Goal: Task Accomplishment & Management: Manage account settings

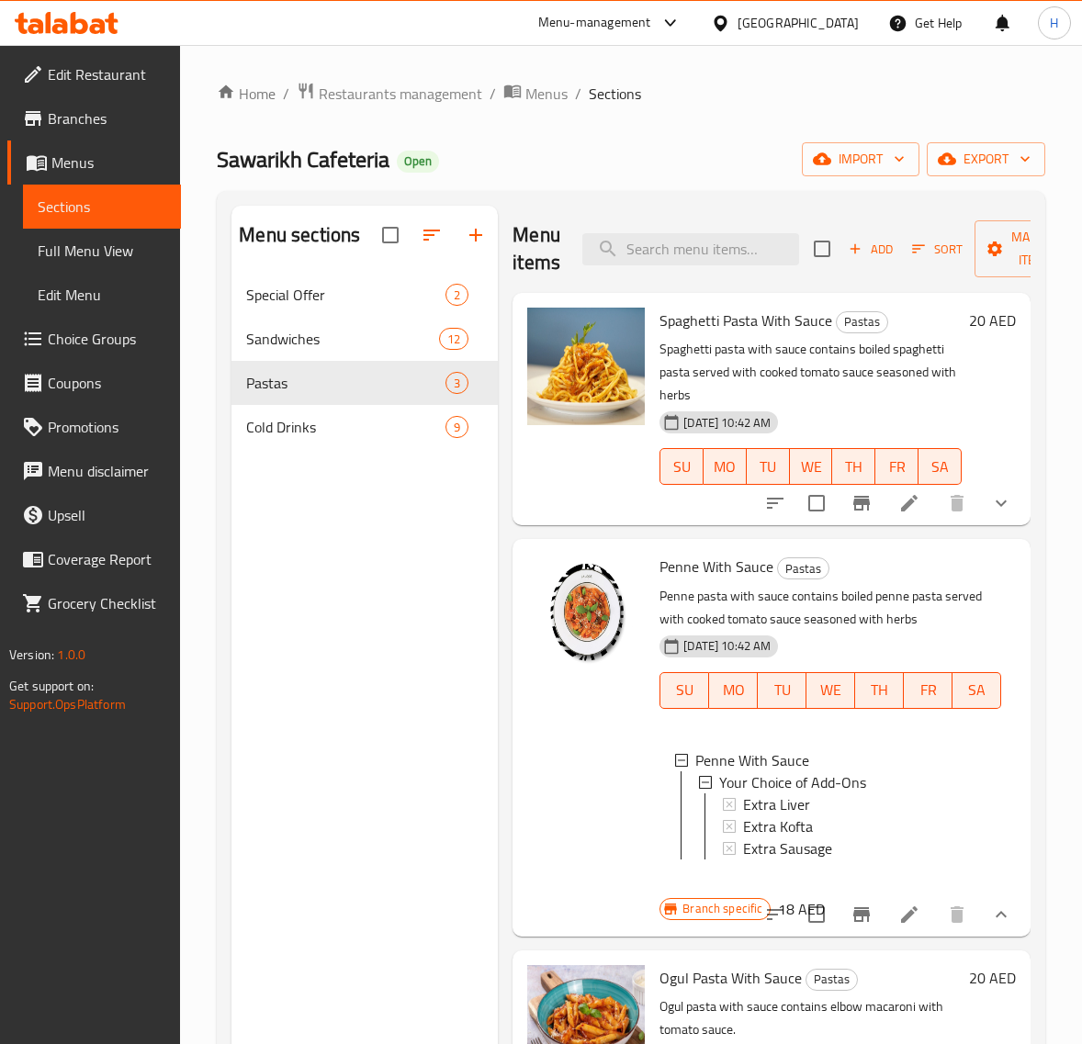
scroll to position [258, 0]
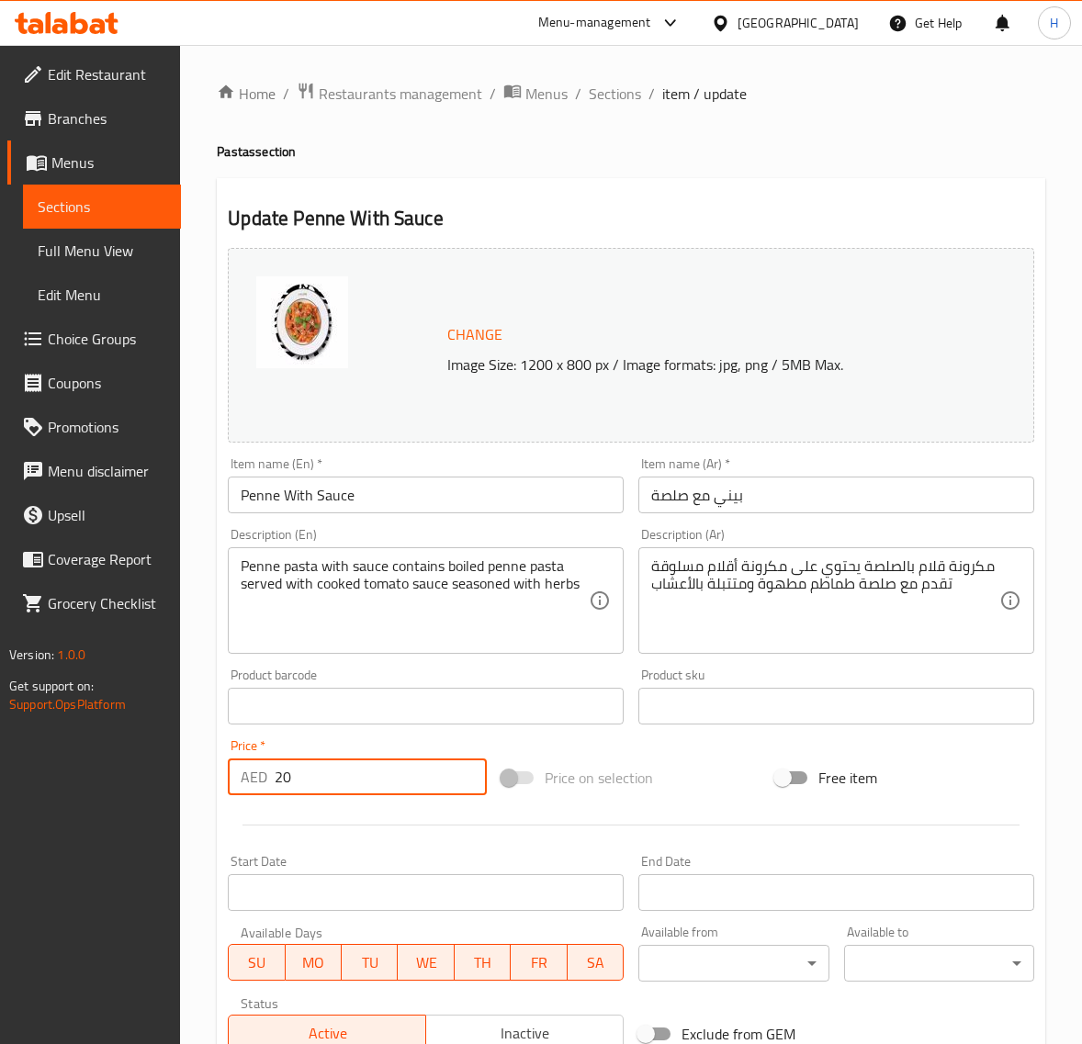
scroll to position [309, 0]
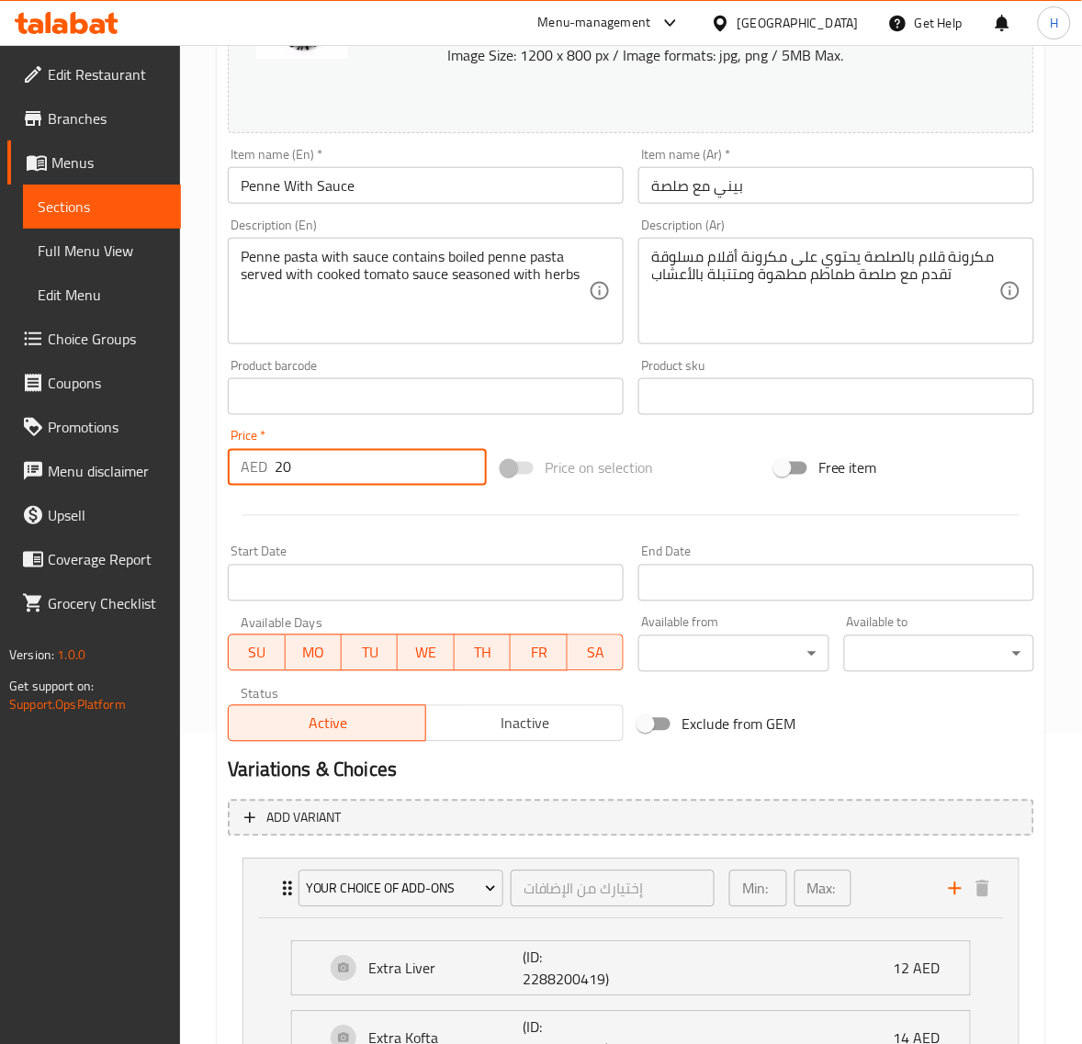
click at [726, 190] on input "بيني مع صلصة" at bounding box center [836, 185] width 396 height 37
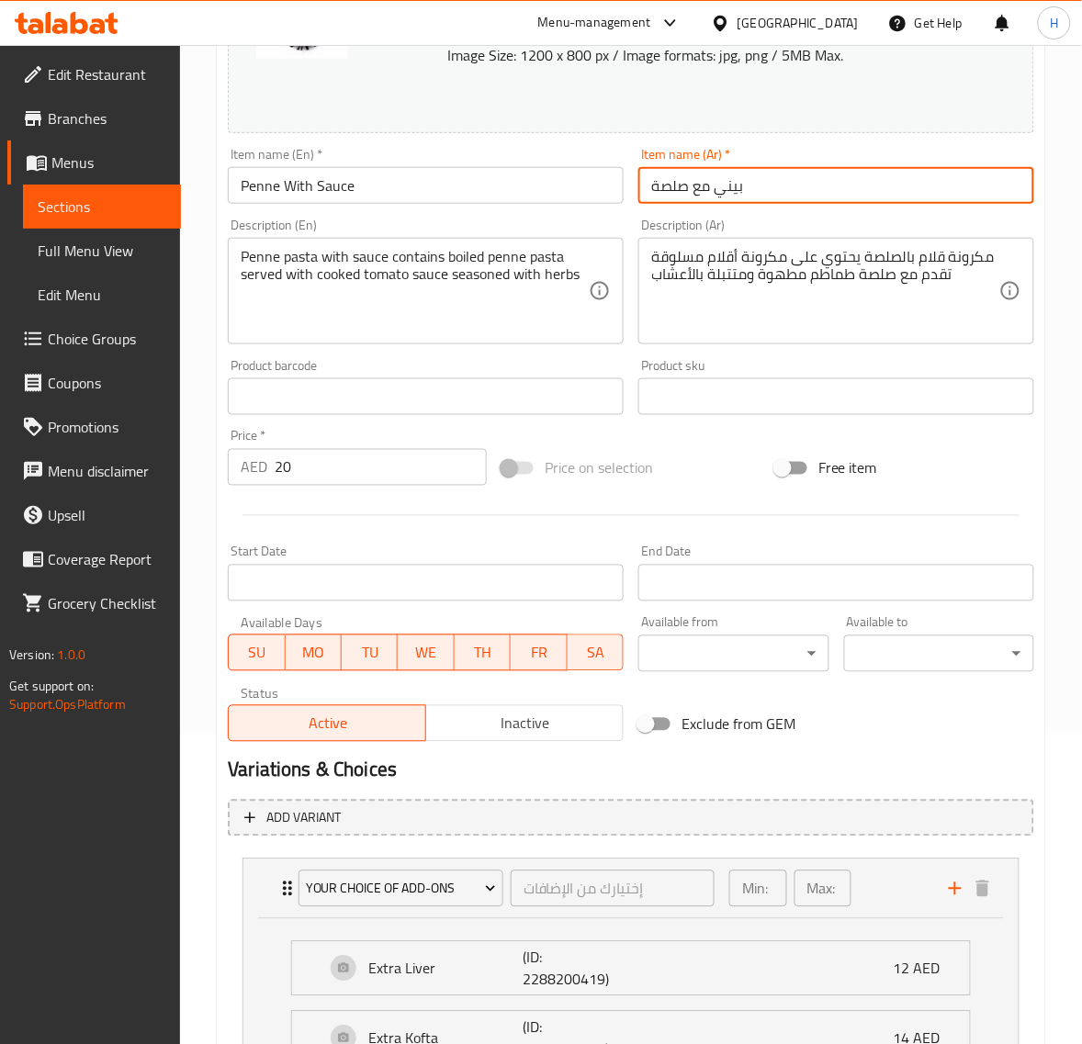
click at [726, 190] on input "بيني مع صلصة" at bounding box center [836, 185] width 396 height 37
paste input "مكرونة قلام بال"
type input "مكرونة قلام بالصلصة"
click at [285, 186] on input "Penne With Sauce" at bounding box center [426, 185] width 396 height 37
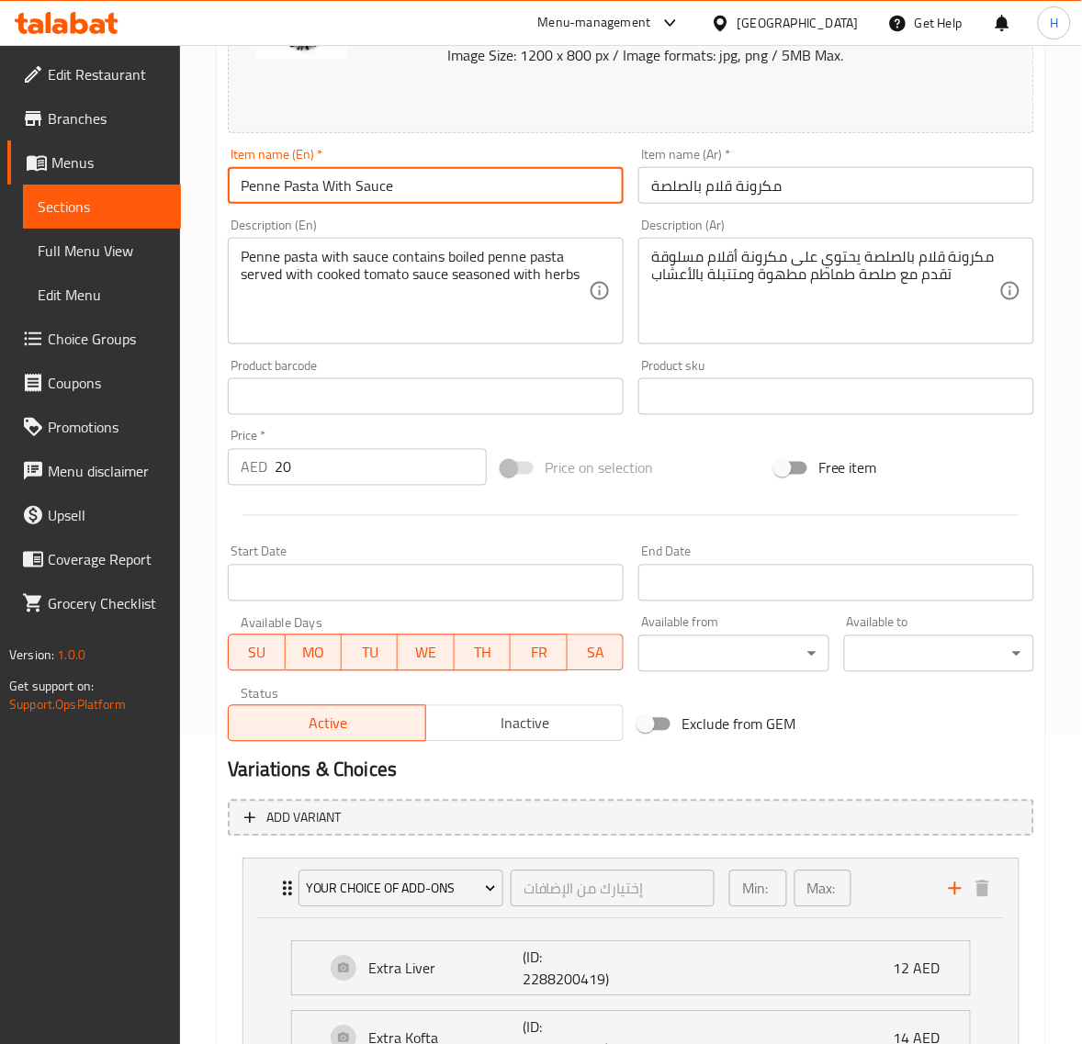
type input "Penne Pasta With Sauce"
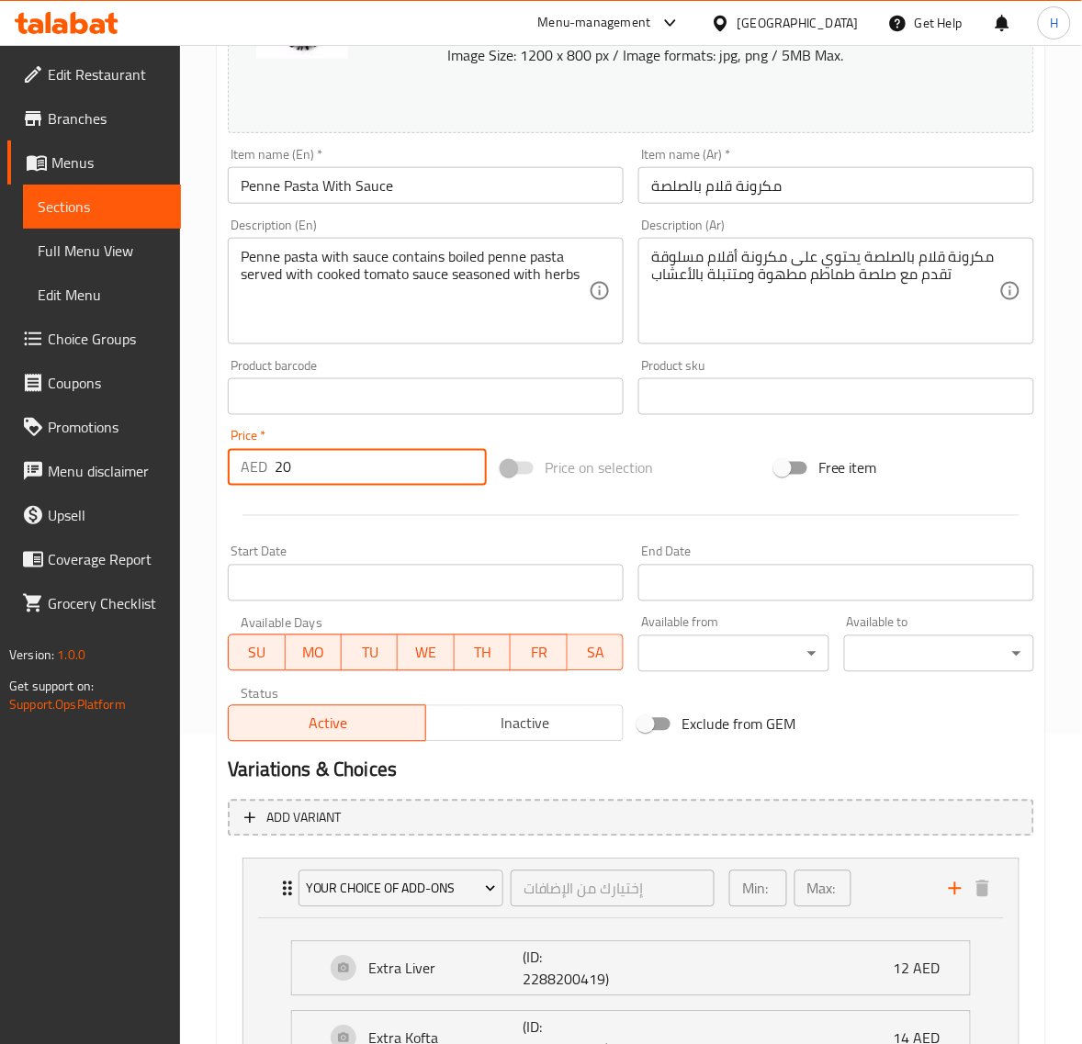
click at [386, 461] on input "20" at bounding box center [381, 467] width 212 height 37
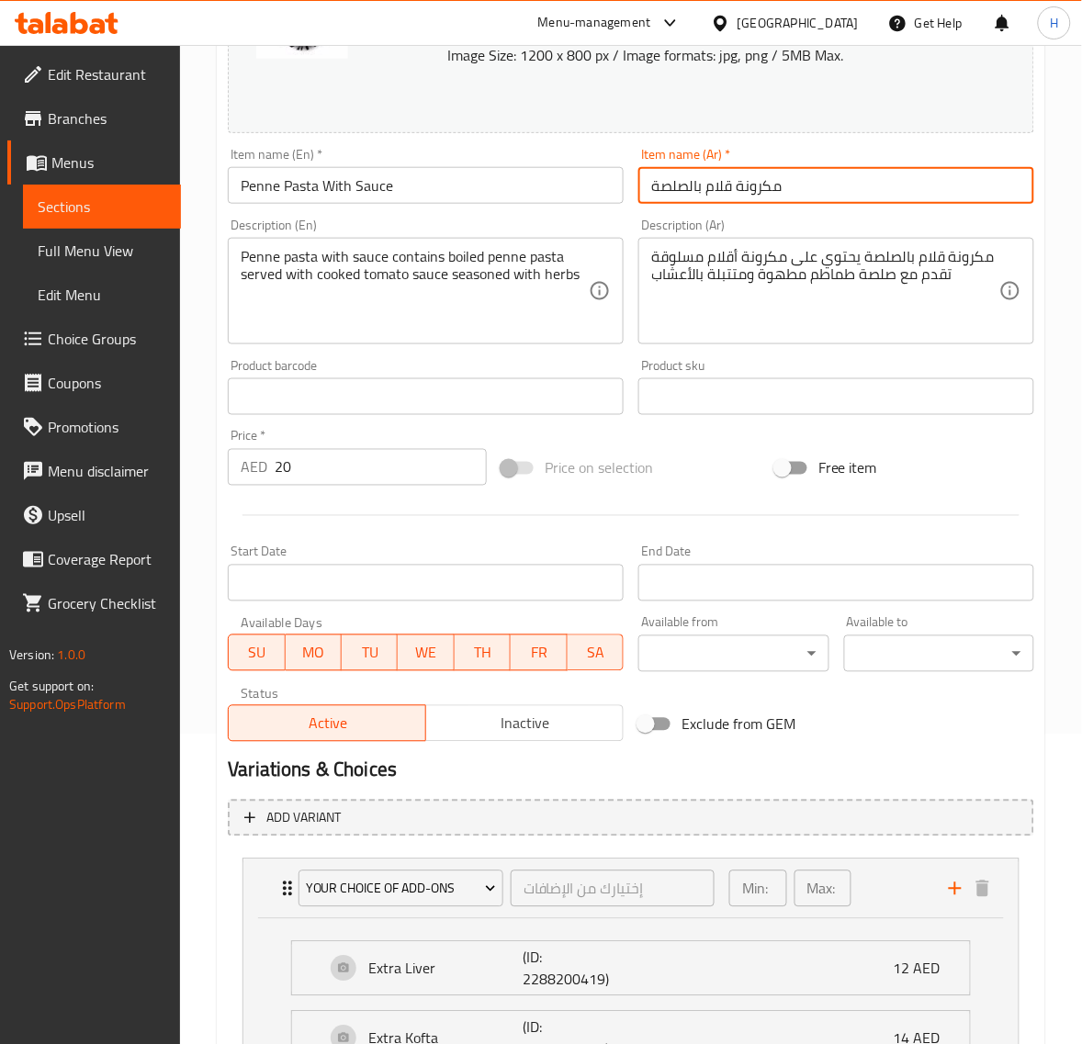
drag, startPoint x: 705, startPoint y: 189, endPoint x: 837, endPoint y: 191, distance: 131.3
click at [837, 191] on input "مكرونة قلام بالصلصة" at bounding box center [836, 185] width 396 height 37
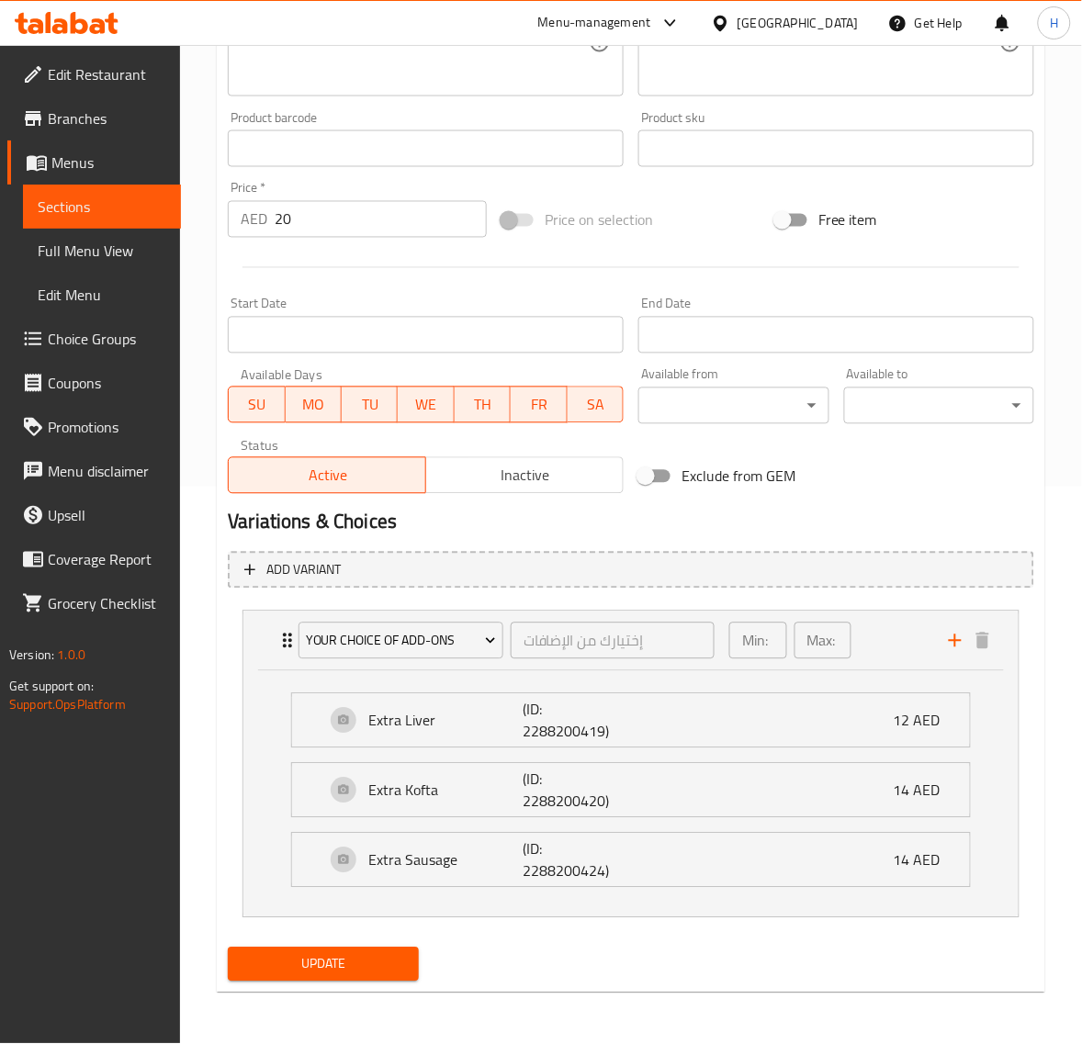
scroll to position [0, 0]
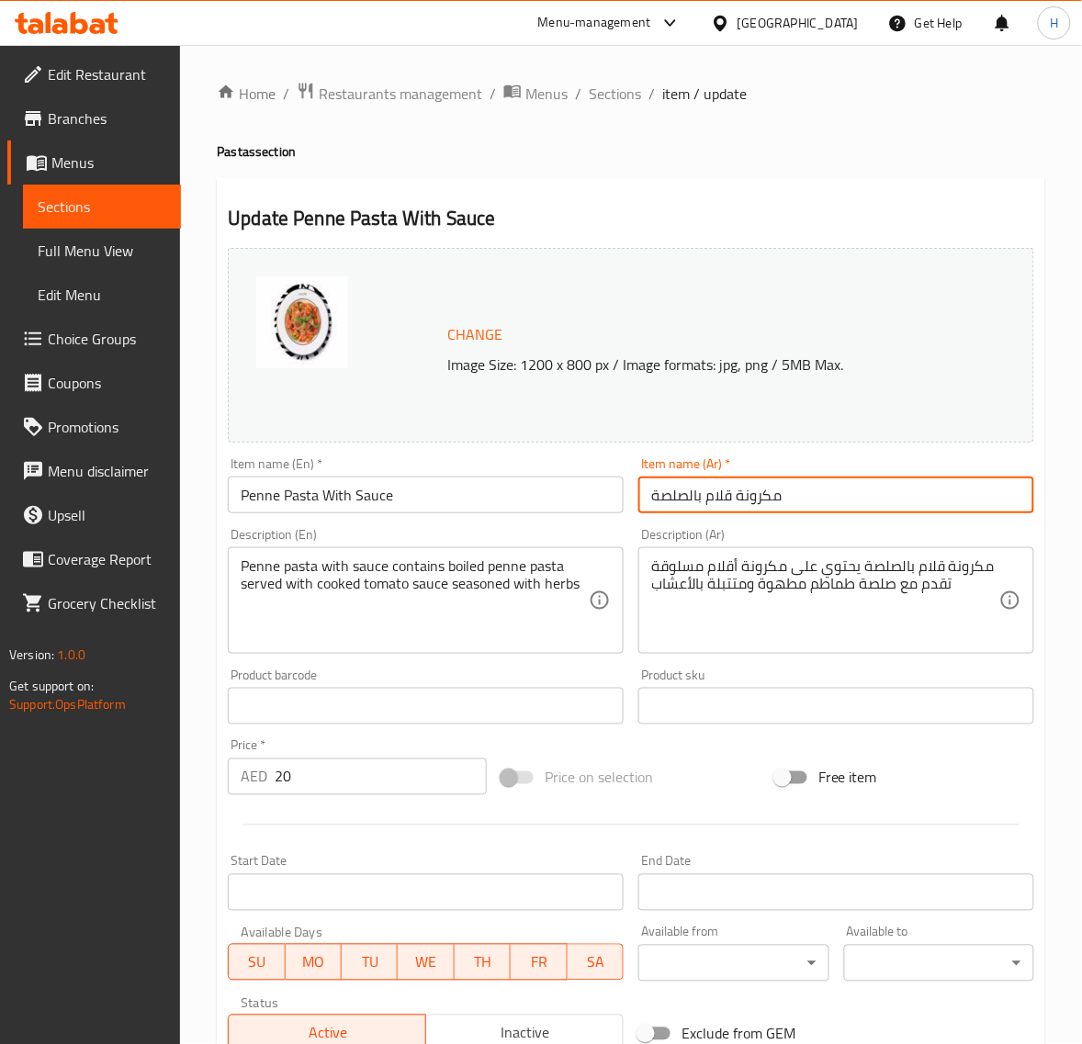
click at [319, 776] on input "20" at bounding box center [381, 777] width 212 height 37
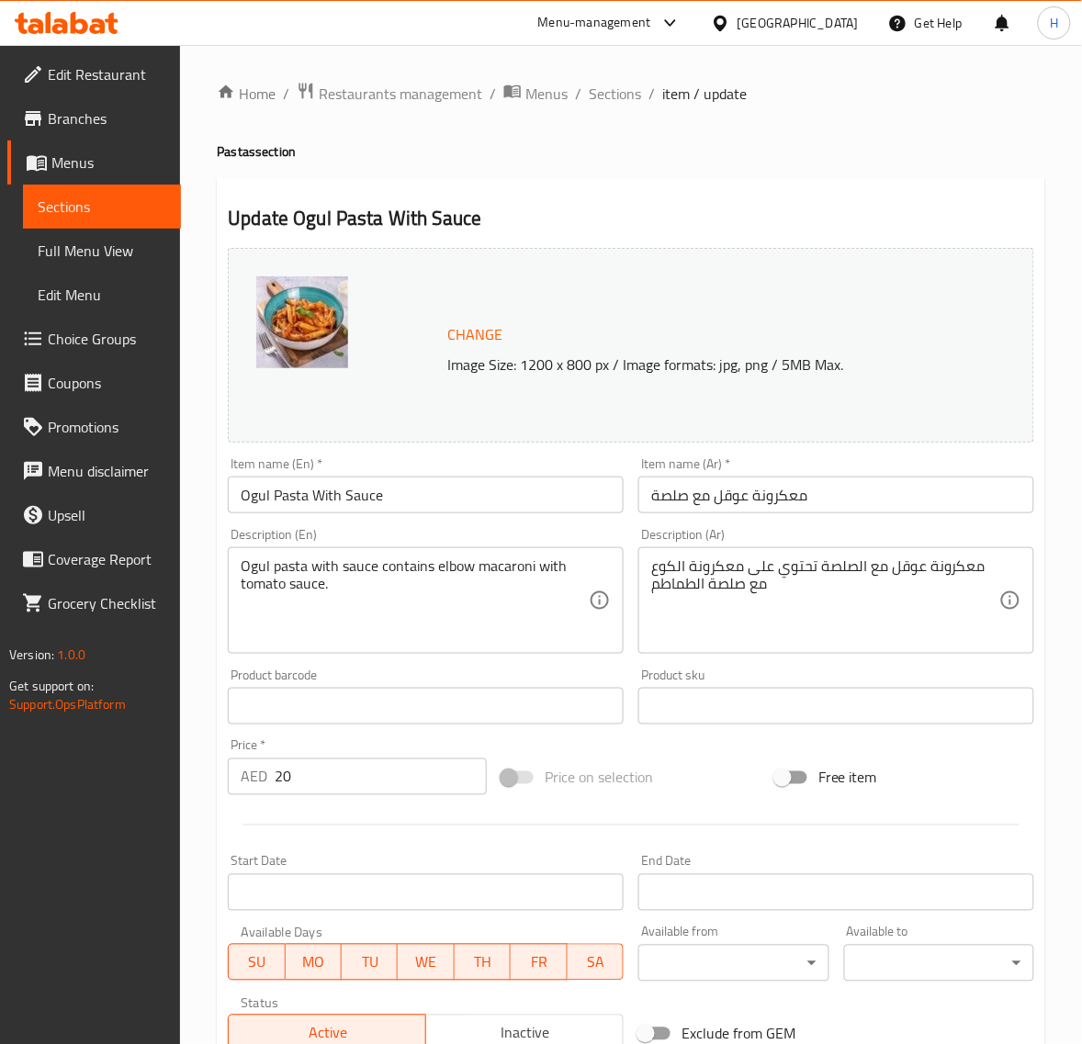
click at [726, 502] on input "معكرونة عوقل مع صلصة" at bounding box center [836, 495] width 396 height 37
drag, startPoint x: 718, startPoint y: 499, endPoint x: 871, endPoint y: 507, distance: 152.7
click at [871, 507] on input "معكرونة عوقل مع صلصة" at bounding box center [836, 495] width 396 height 37
click at [398, 499] on input "Ogul Pasta With Sauce" at bounding box center [426, 495] width 396 height 37
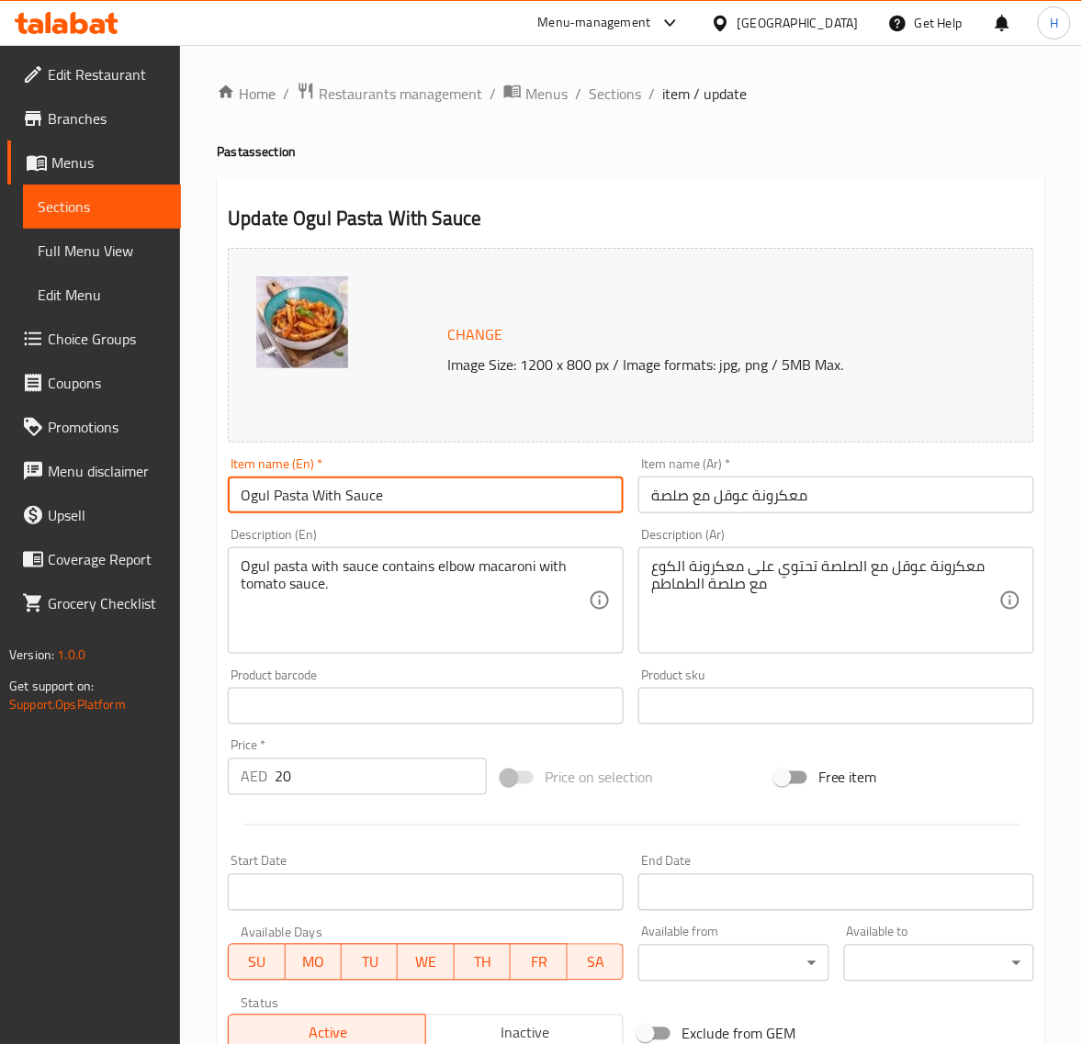
click at [398, 499] on input "Ogul Pasta With Sauce" at bounding box center [426, 495] width 396 height 37
paste input "Elbow Pasta"
drag, startPoint x: 243, startPoint y: 497, endPoint x: 318, endPoint y: 506, distance: 75.0
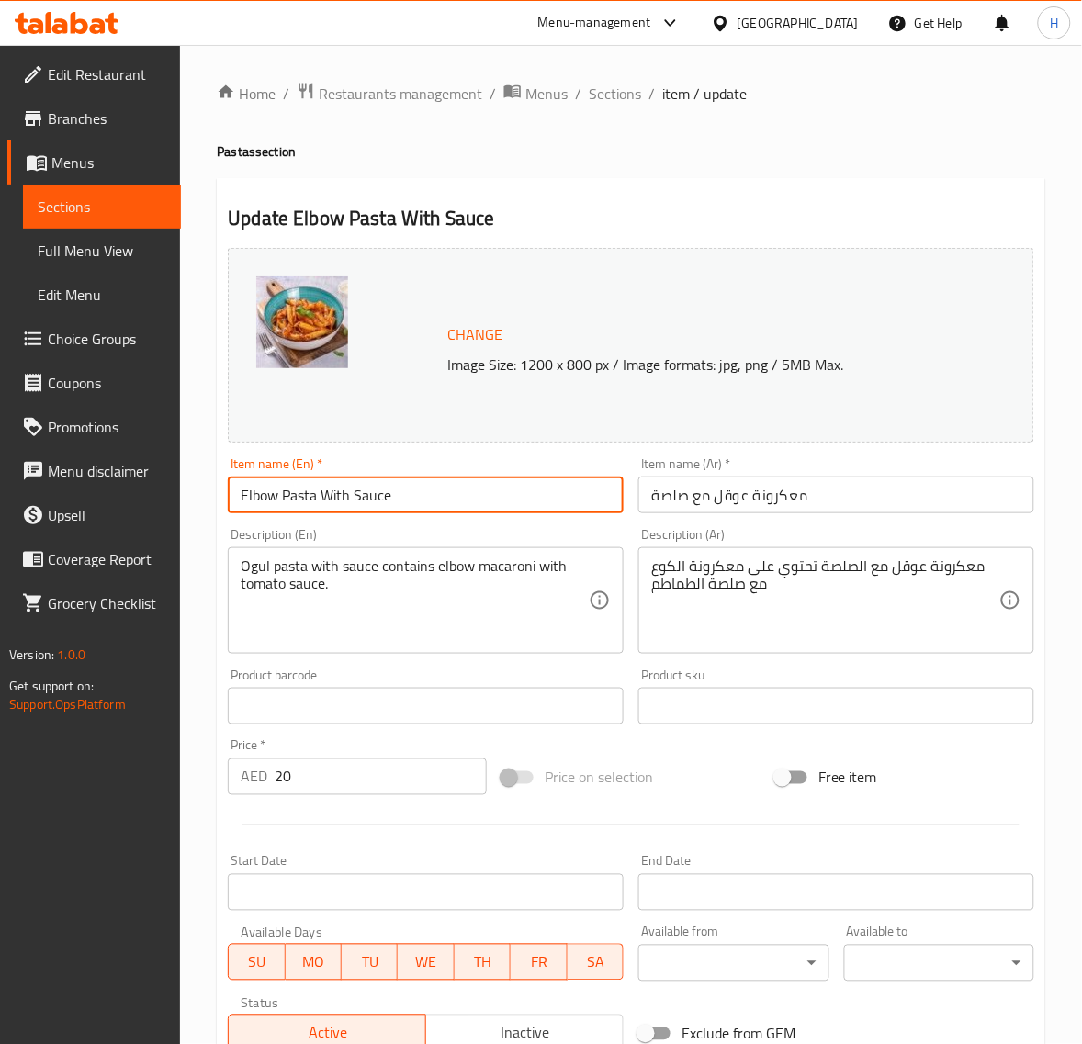
click at [318, 506] on input "Elbow Pasta With Sauce" at bounding box center [426, 495] width 396 height 37
type input "Elbow Pasta With Sauce"
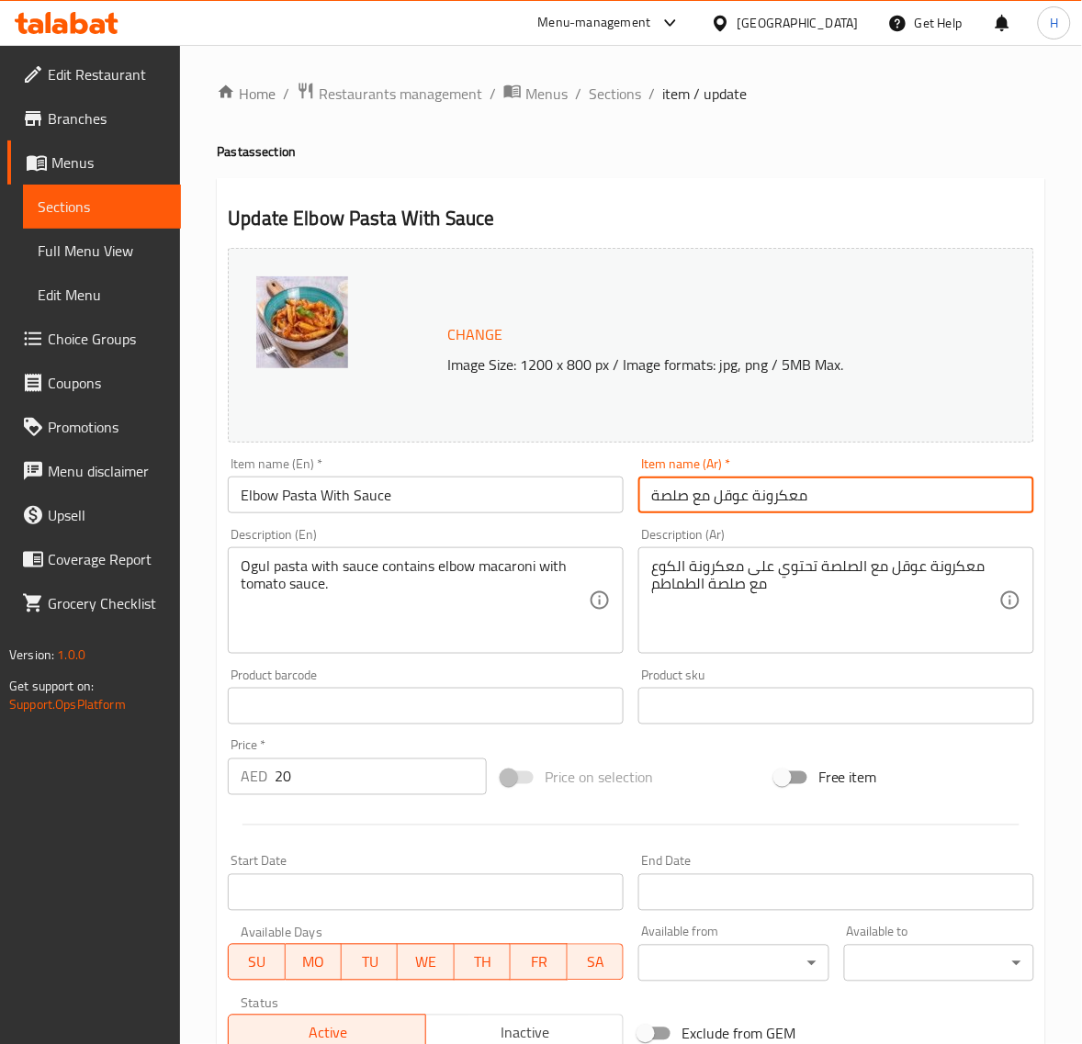
drag, startPoint x: 716, startPoint y: 498, endPoint x: 805, endPoint y: 498, distance: 89.1
click at [805, 498] on input "معكرونة عوقل مع صلصة" at bounding box center [836, 495] width 396 height 37
paste input "كرونة هلالية"
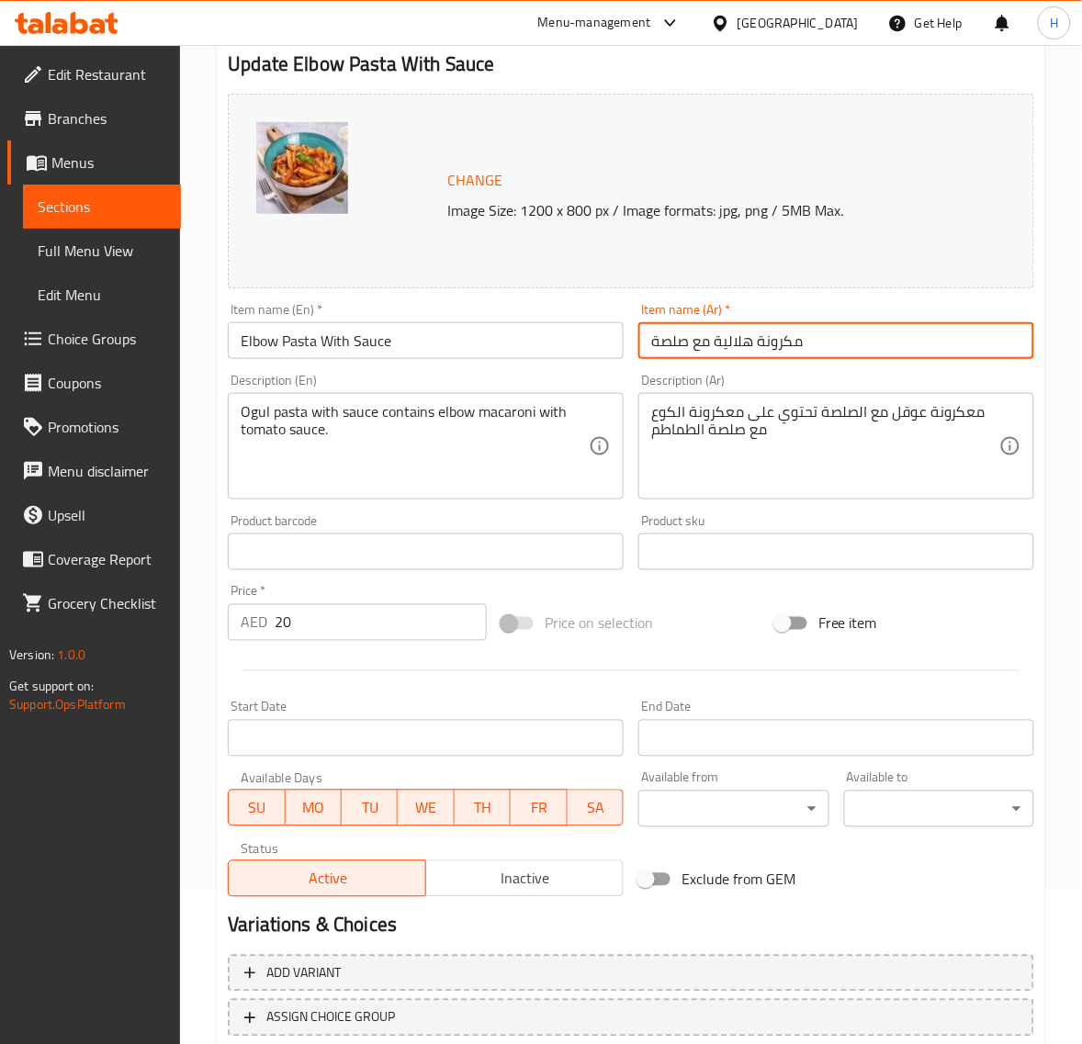
scroll to position [277, 0]
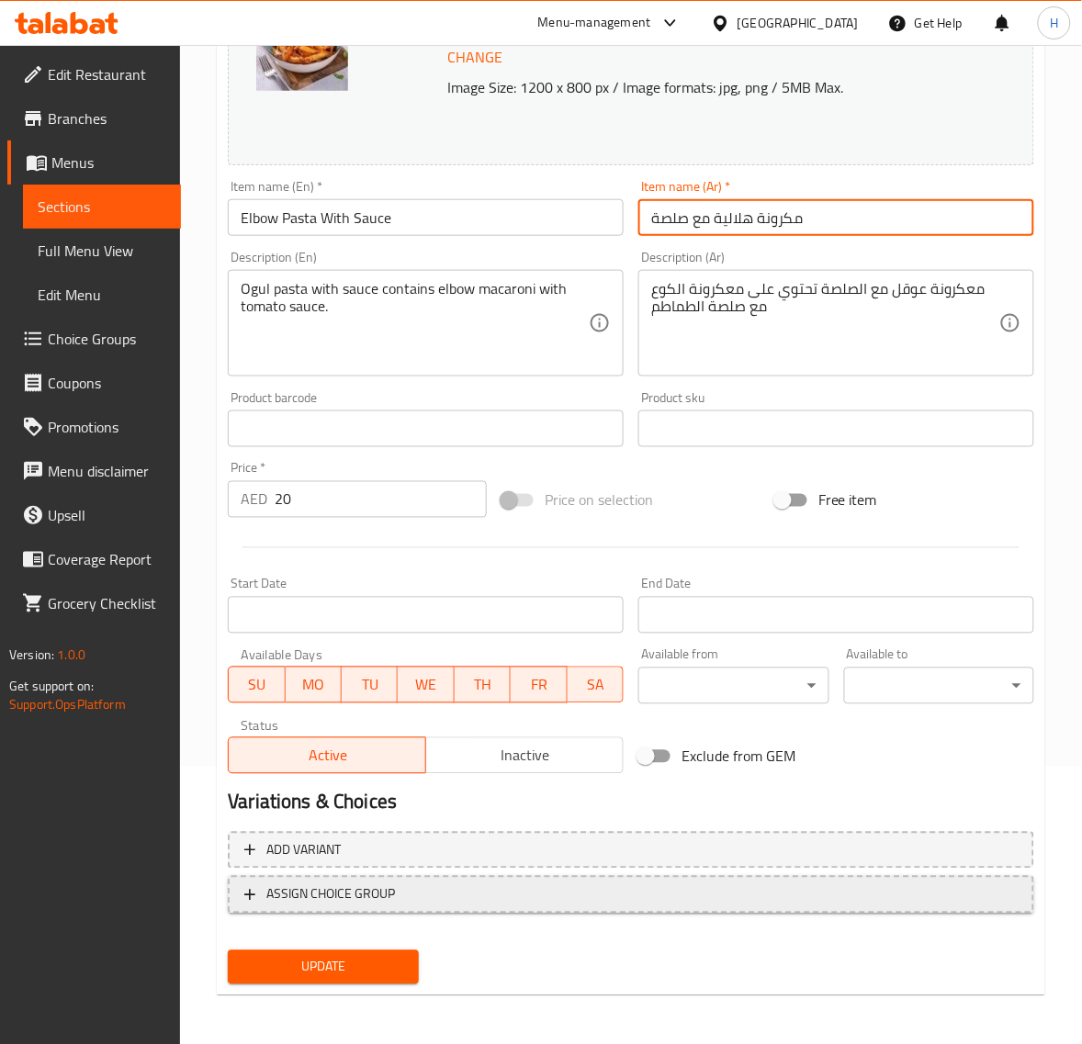
type input "مكرونة هلالية مع صلصة"
click at [331, 887] on span "ASSIGN CHOICE GROUP" at bounding box center [330, 894] width 129 height 23
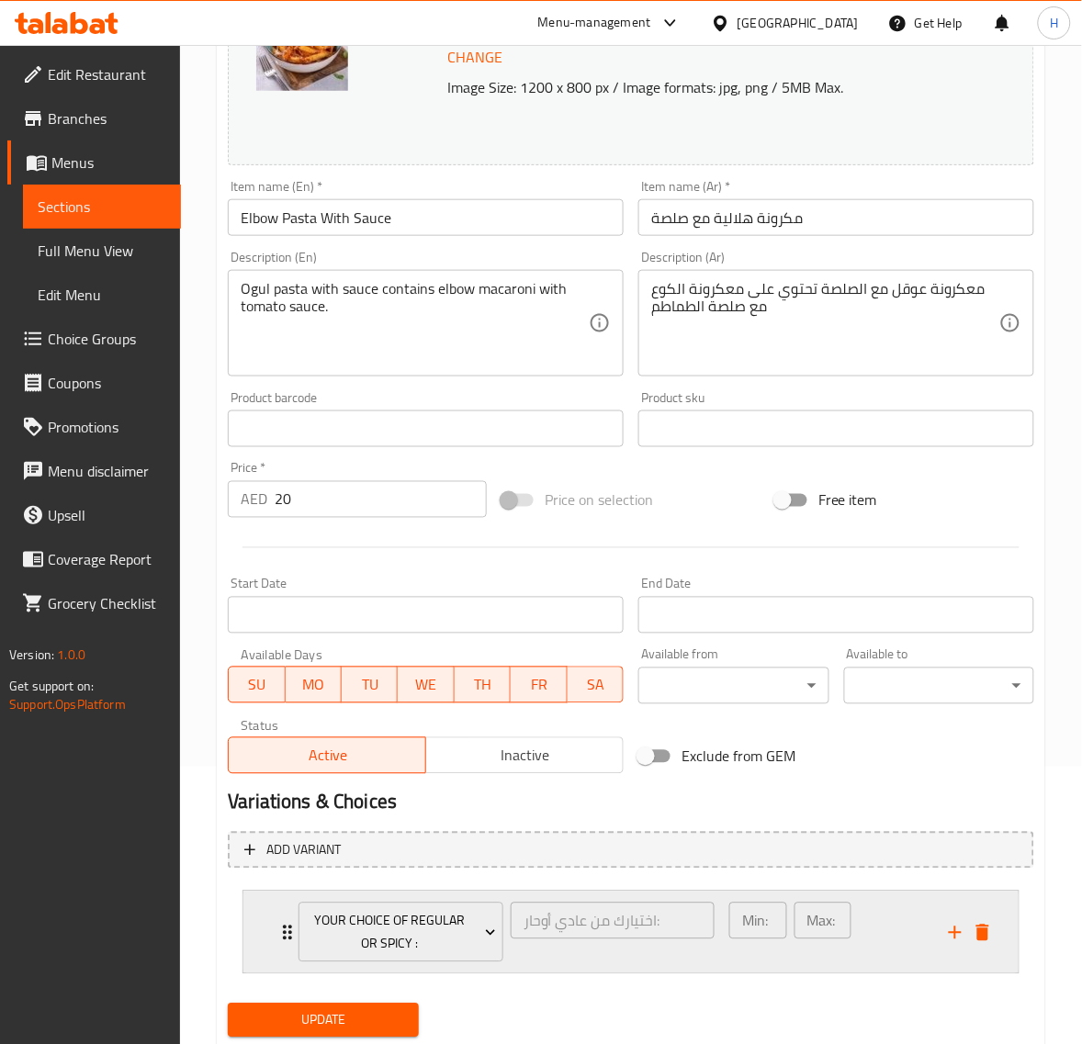
click at [263, 921] on div "Your Choice of Regular or Spicy : اختيارك من عادي أوحار: ​ Min: 0 ​ Max: 1 ​" at bounding box center [630, 933] width 775 height 82
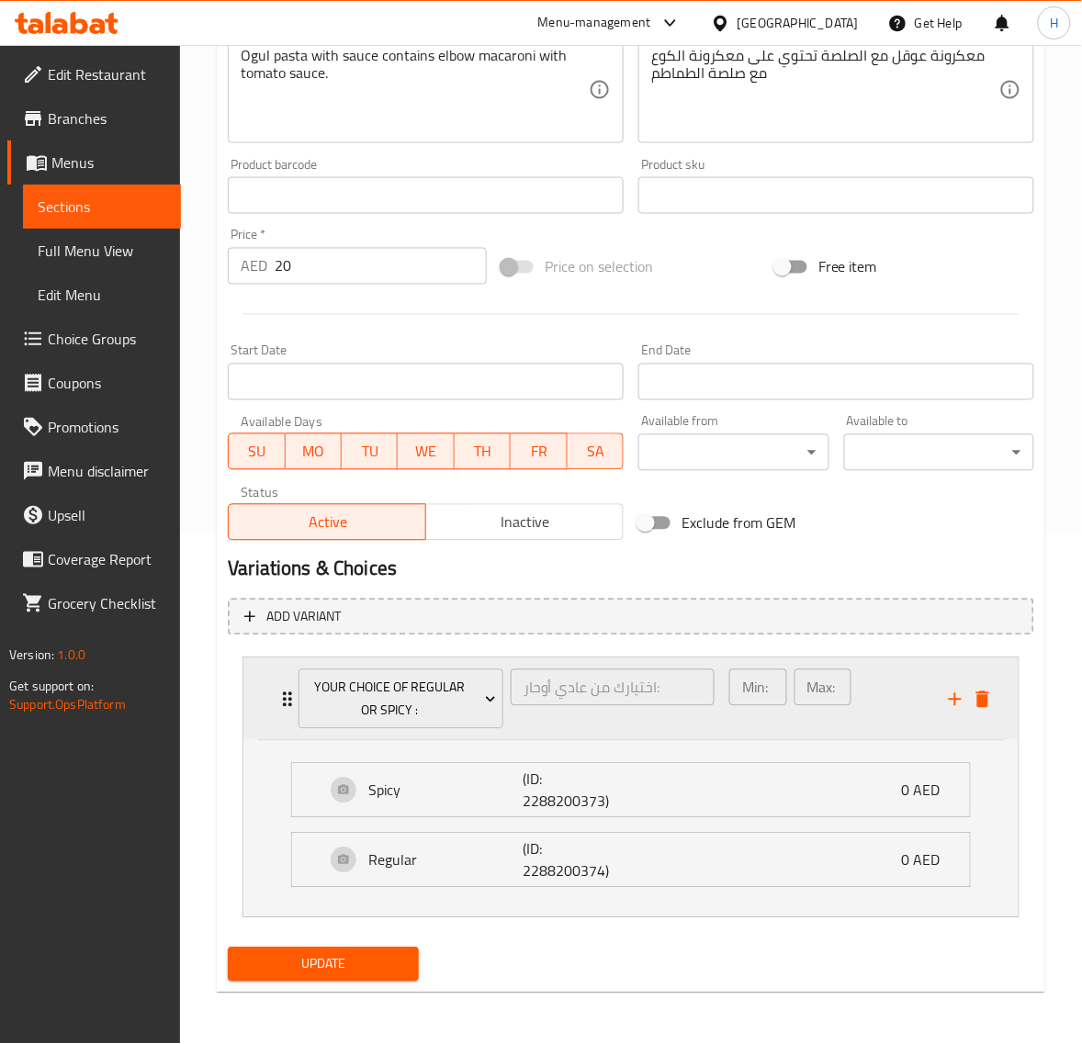
click at [286, 677] on div "Your Choice of Regular or Spicy : اختيارك من عادي أوحار: ​ Min: 0 ​ Max: 1 ​" at bounding box center [636, 699] width 720 height 82
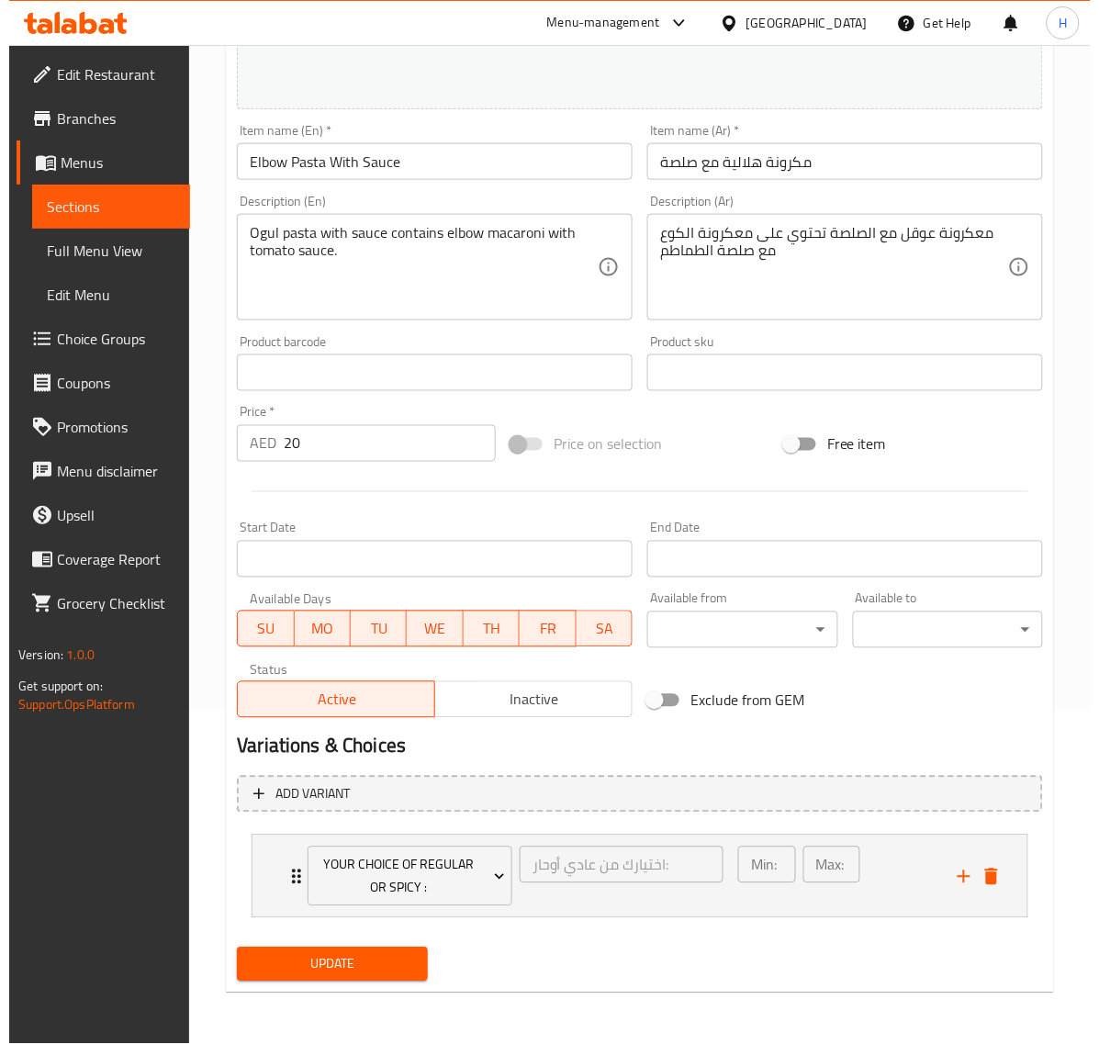
scroll to position [332, 0]
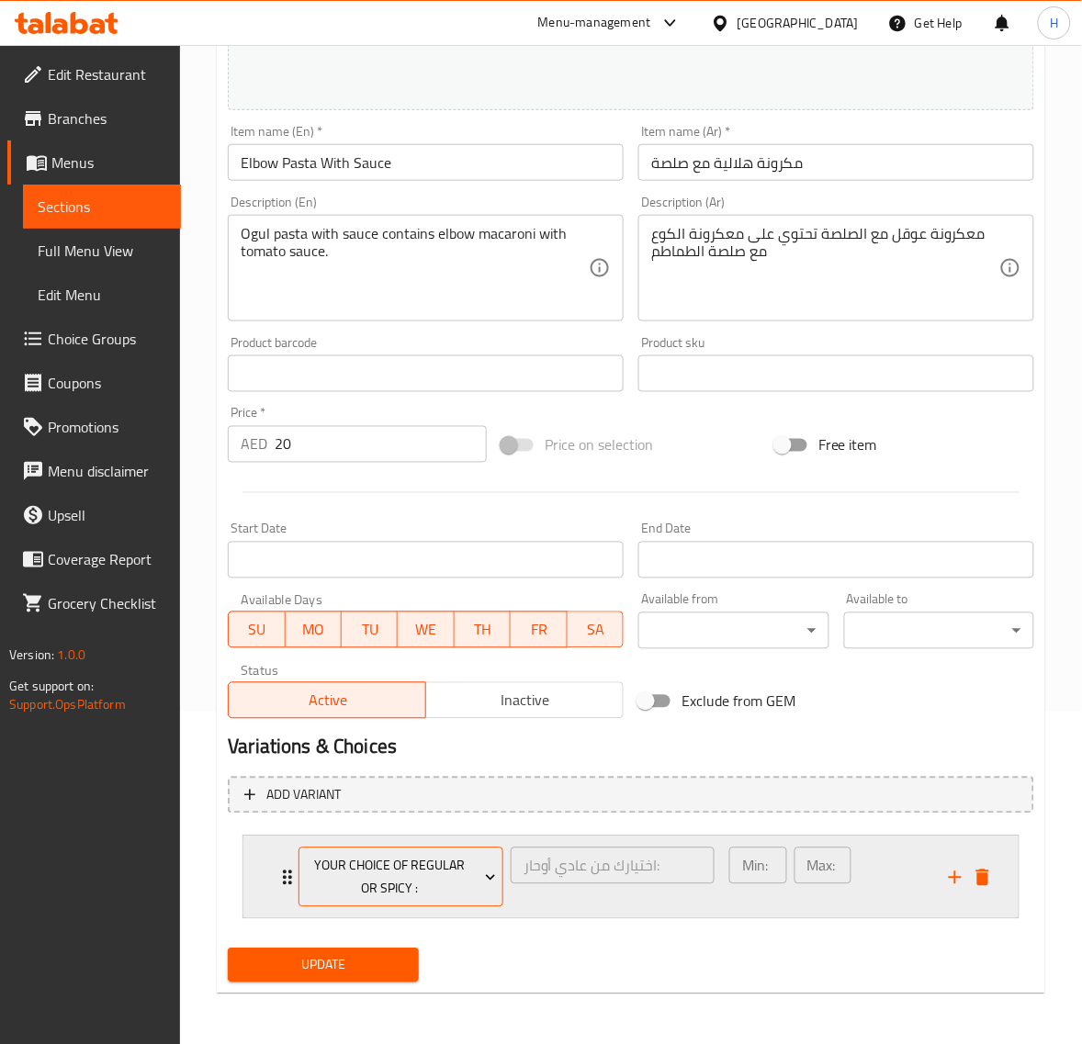
click at [485, 887] on span "Your Choice of Regular or Spicy :" at bounding box center [401, 878] width 191 height 46
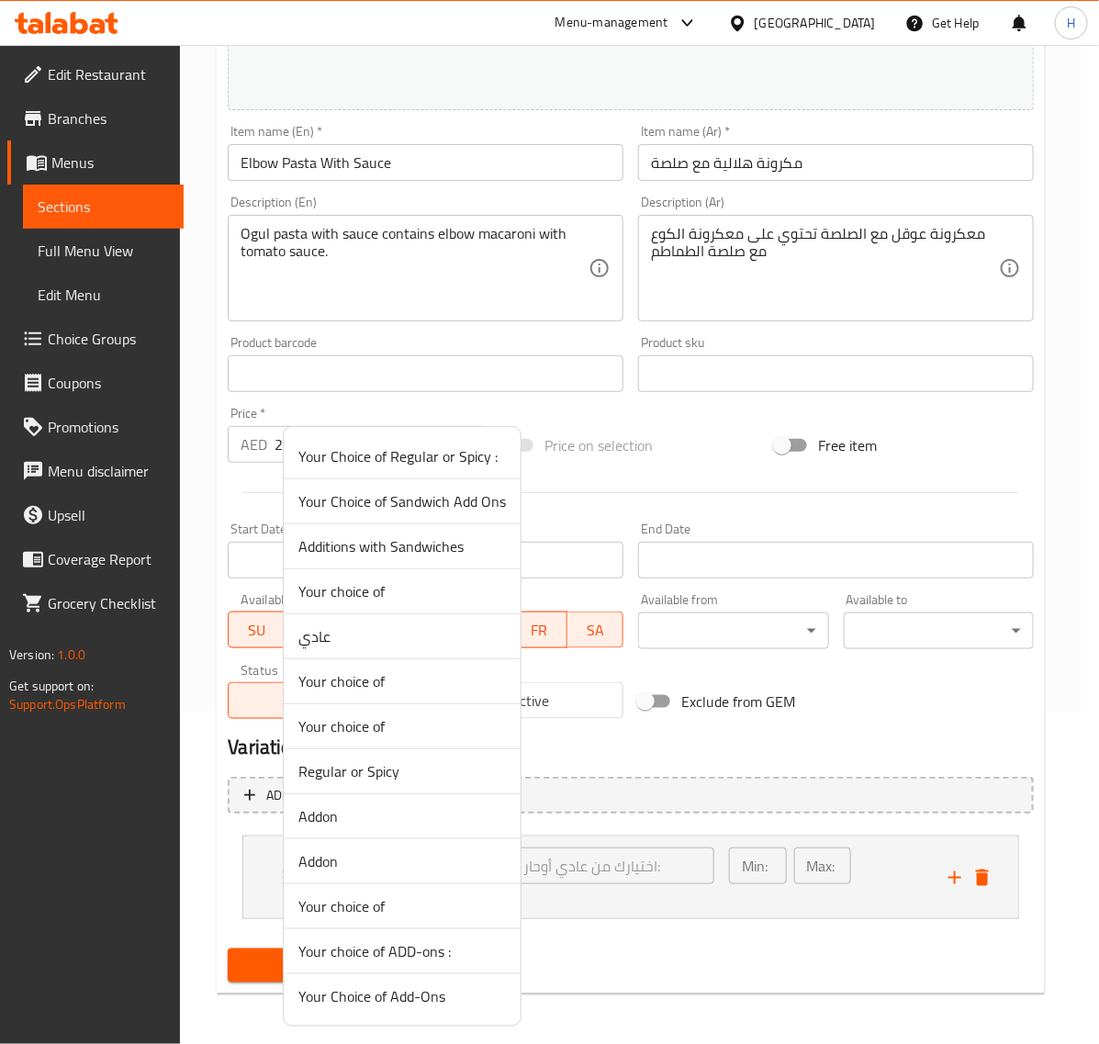
click at [393, 989] on span "Your Choice of Add-Ons" at bounding box center [402, 996] width 208 height 22
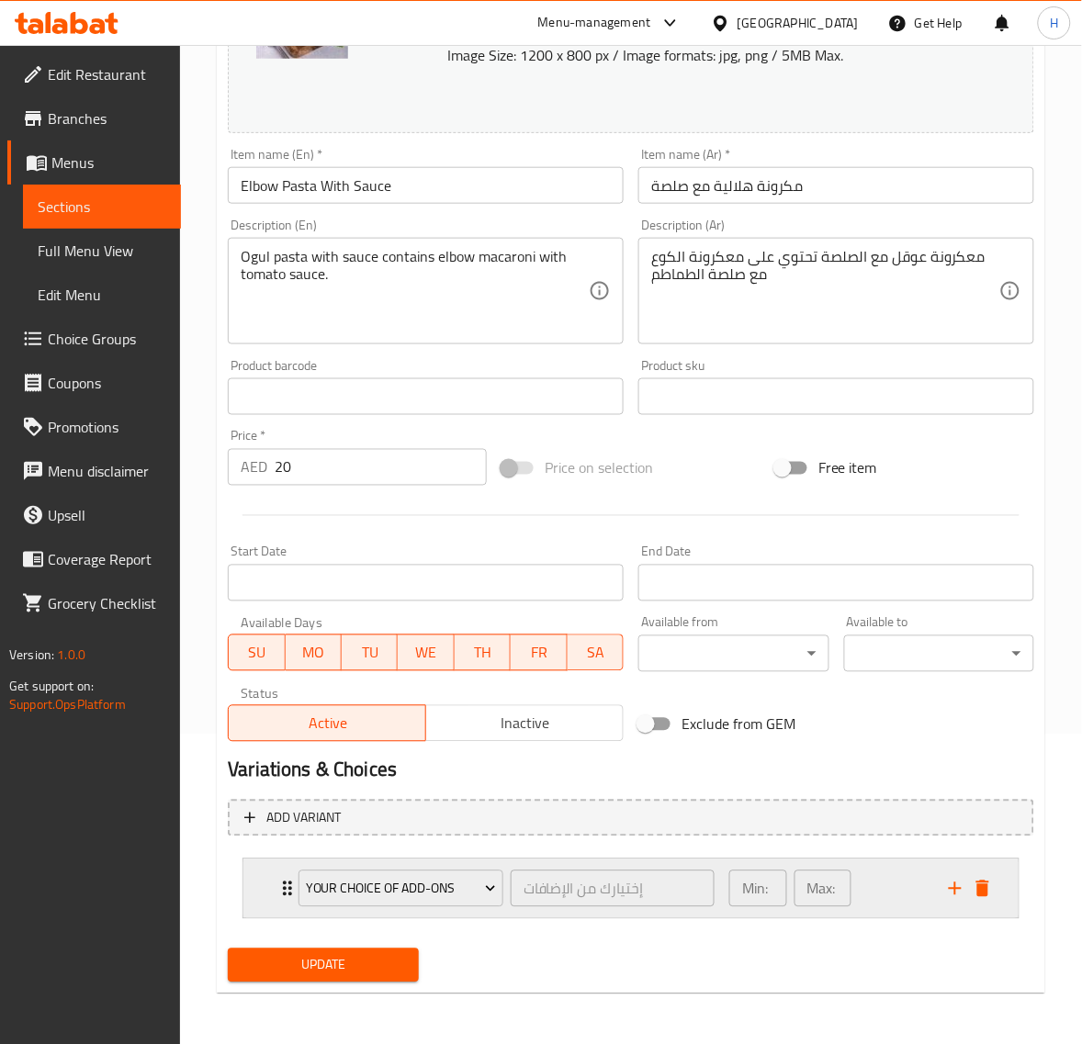
click at [277, 892] on icon "Expand" at bounding box center [287, 889] width 22 height 22
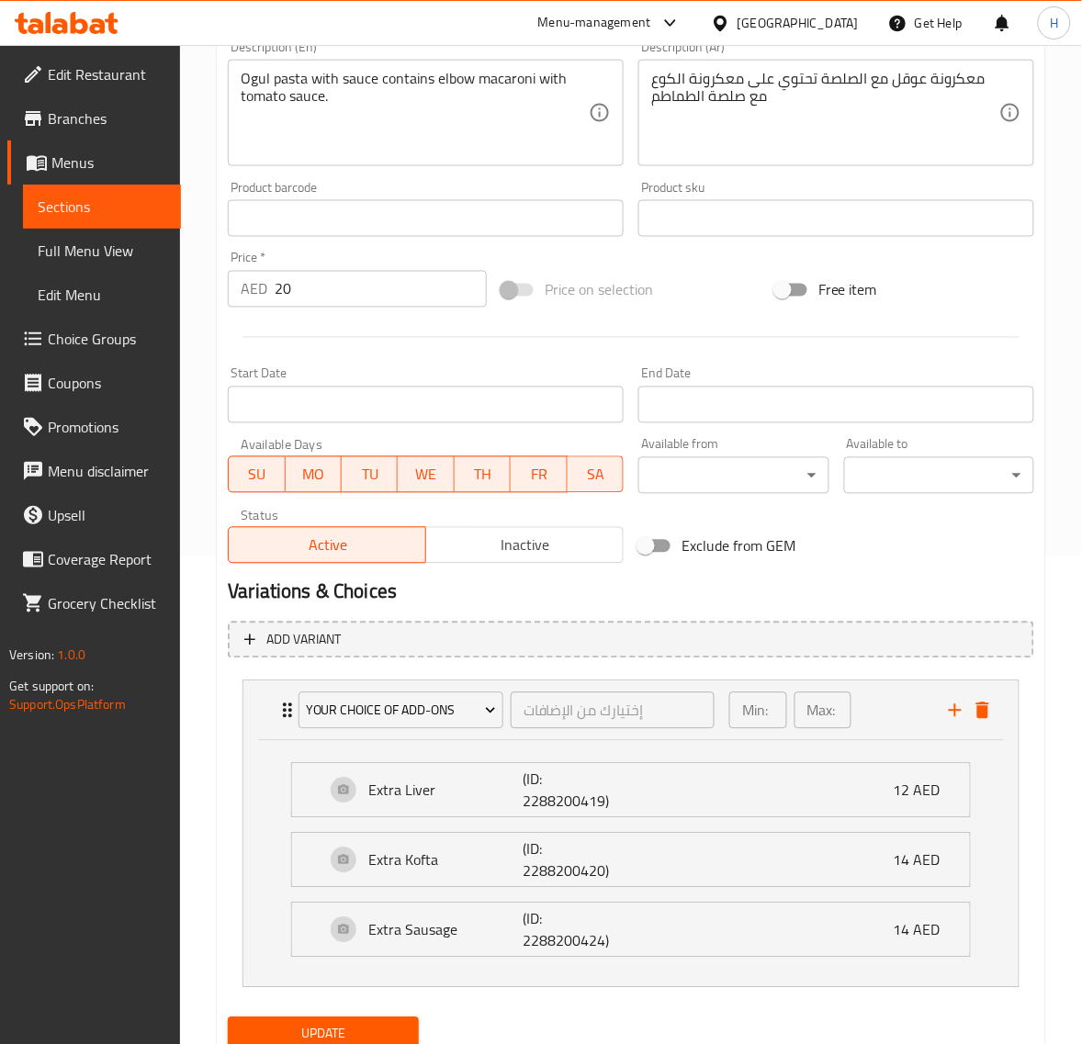
scroll to position [557, 0]
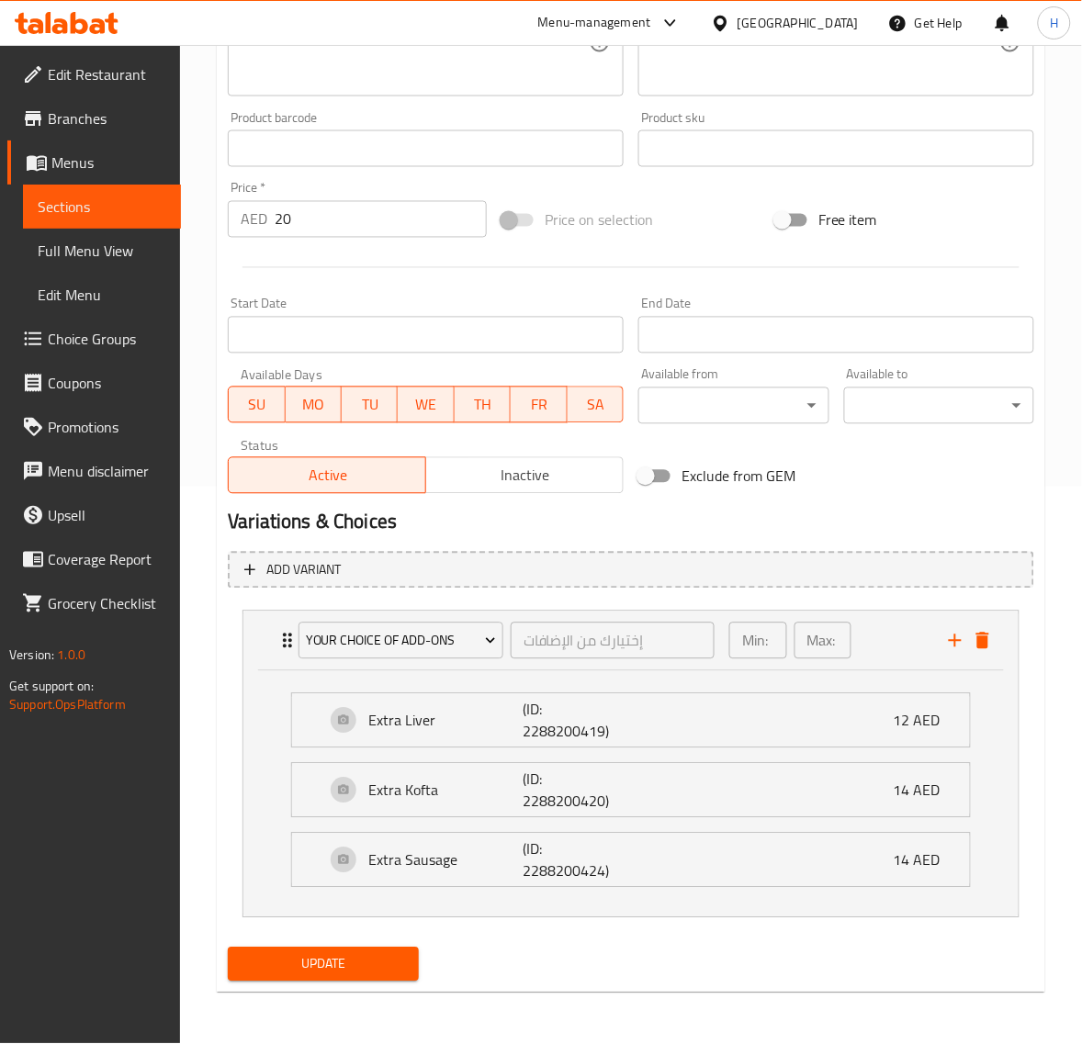
click at [354, 966] on span "Update" at bounding box center [322, 964] width 161 height 23
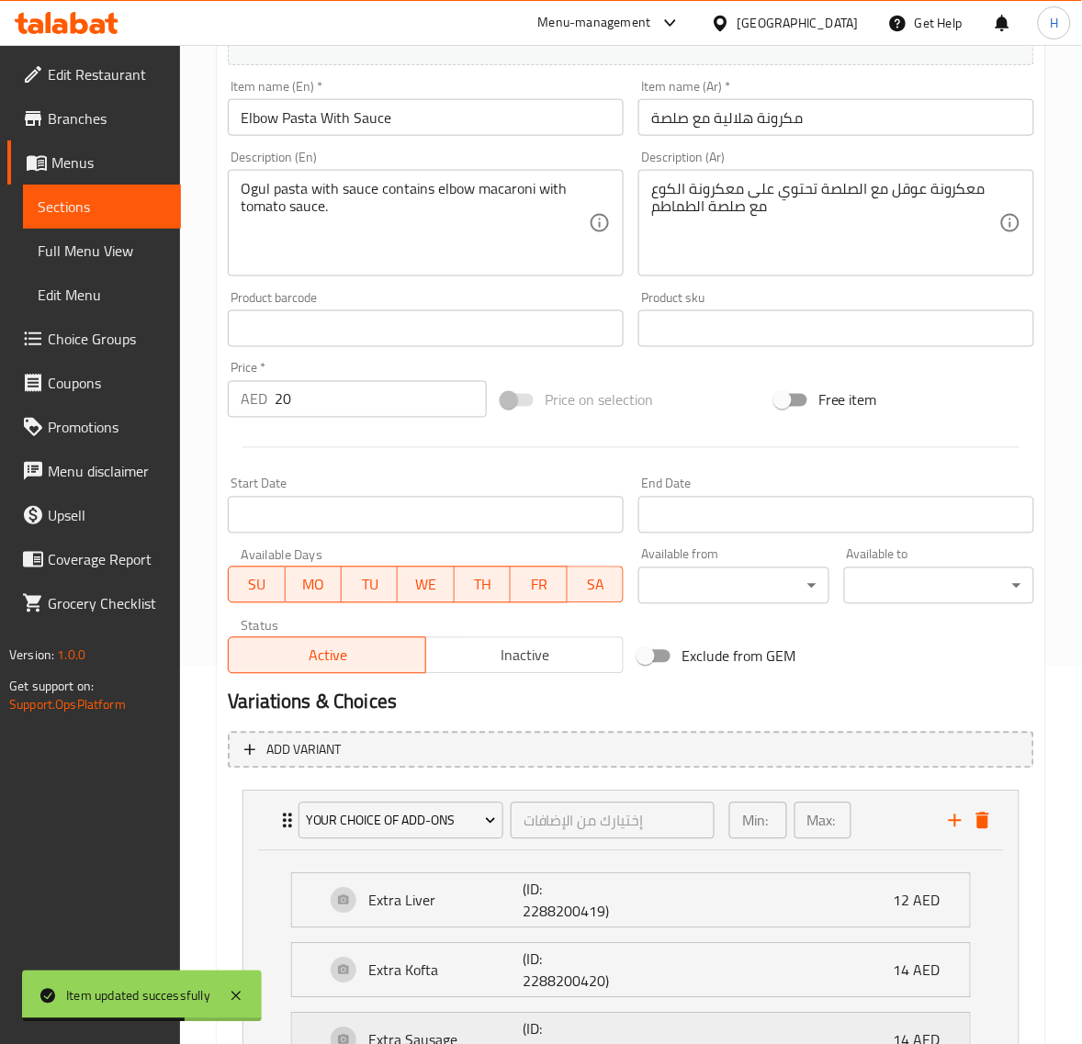
scroll to position [0, 0]
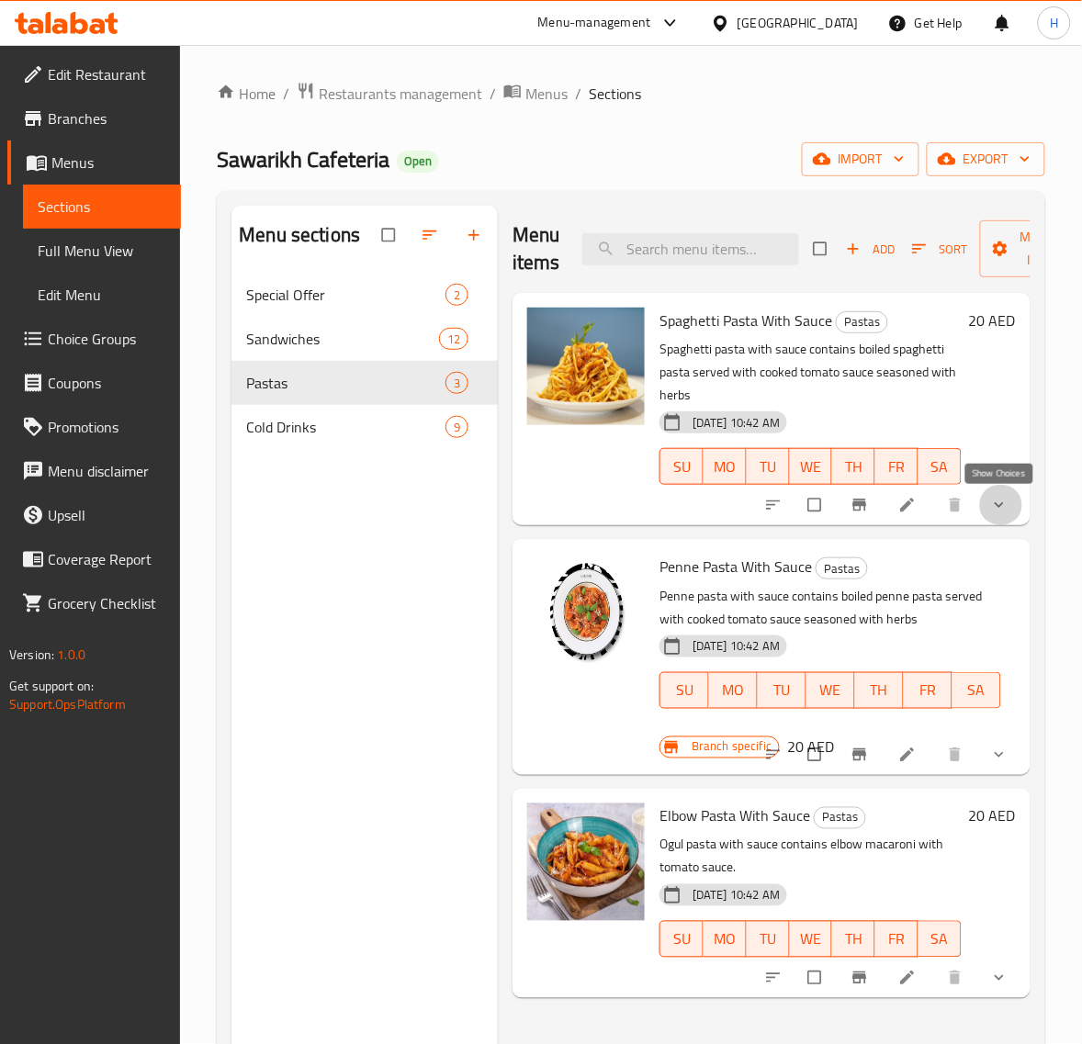
click at [1006, 498] on icon "show more" at bounding box center [999, 505] width 18 height 18
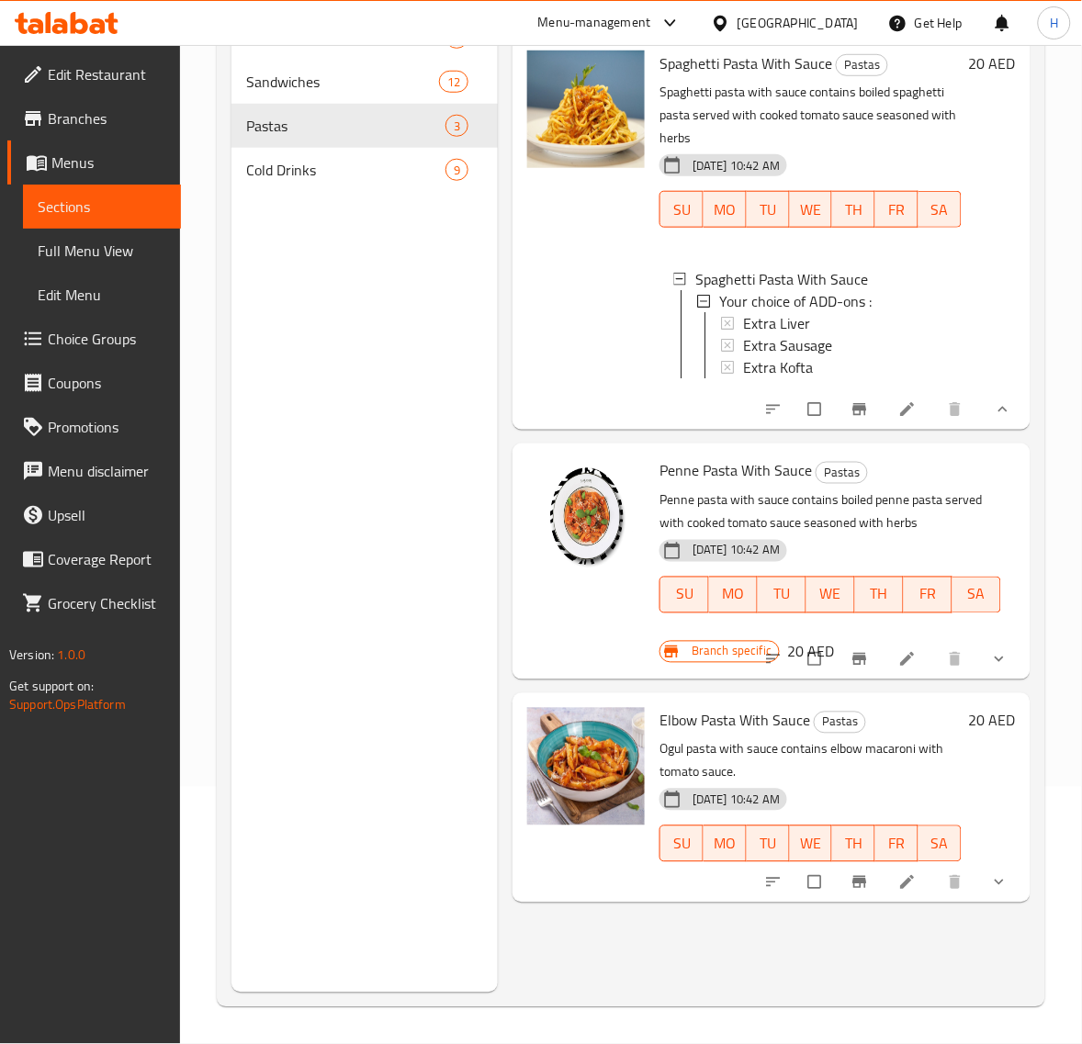
scroll to position [258, 0]
click at [1013, 680] on button "show more" at bounding box center [1001, 659] width 44 height 40
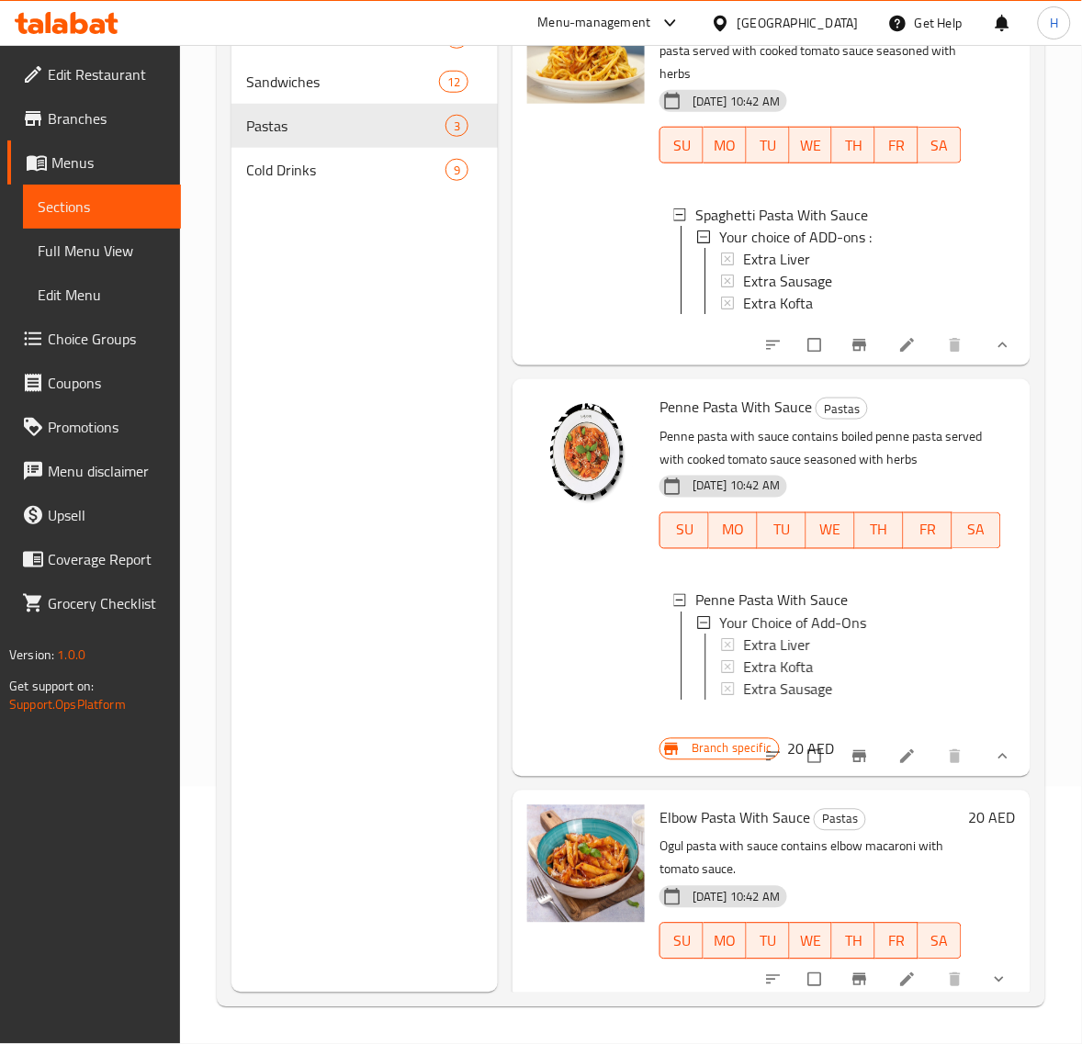
scroll to position [122, 0]
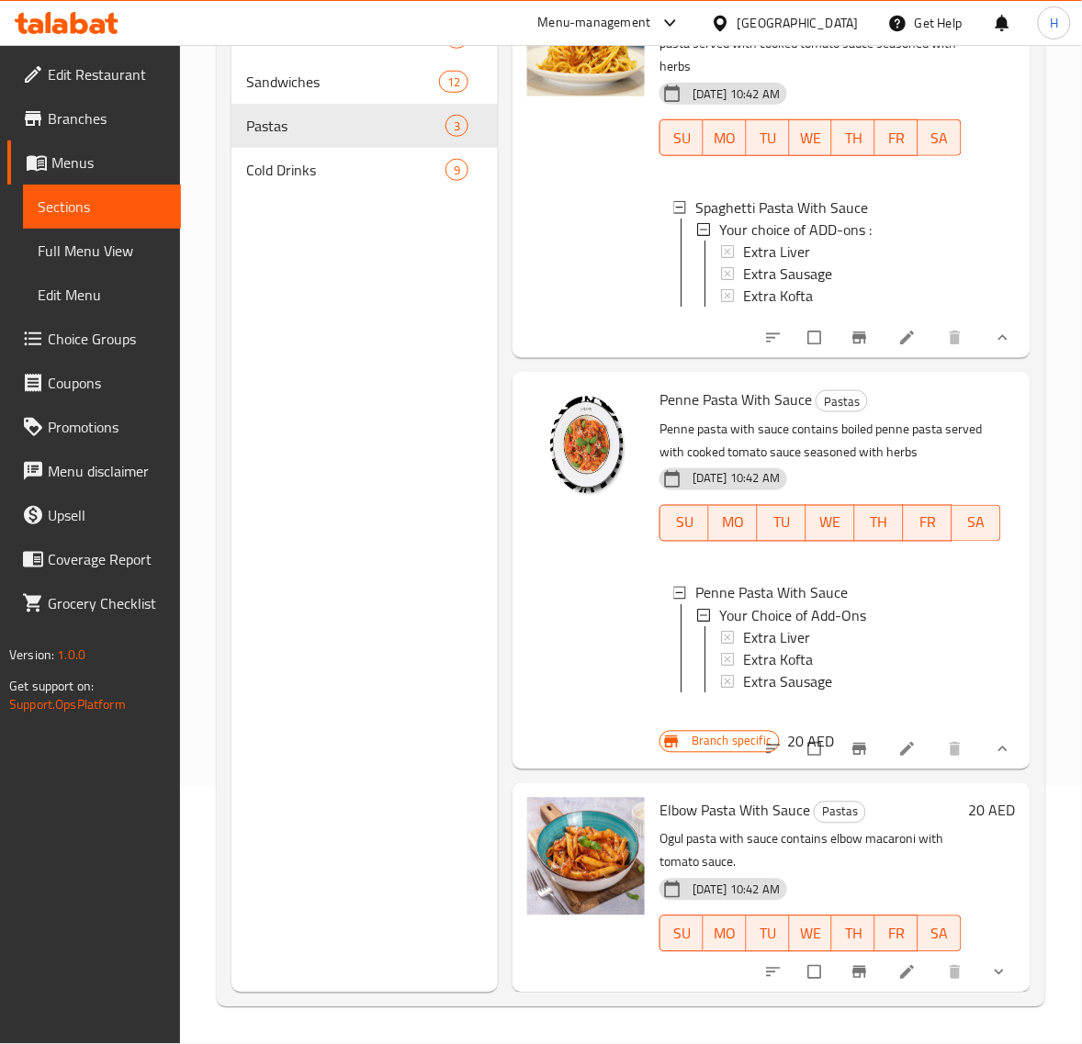
click at [990, 964] on icon "show more" at bounding box center [999, 972] width 18 height 18
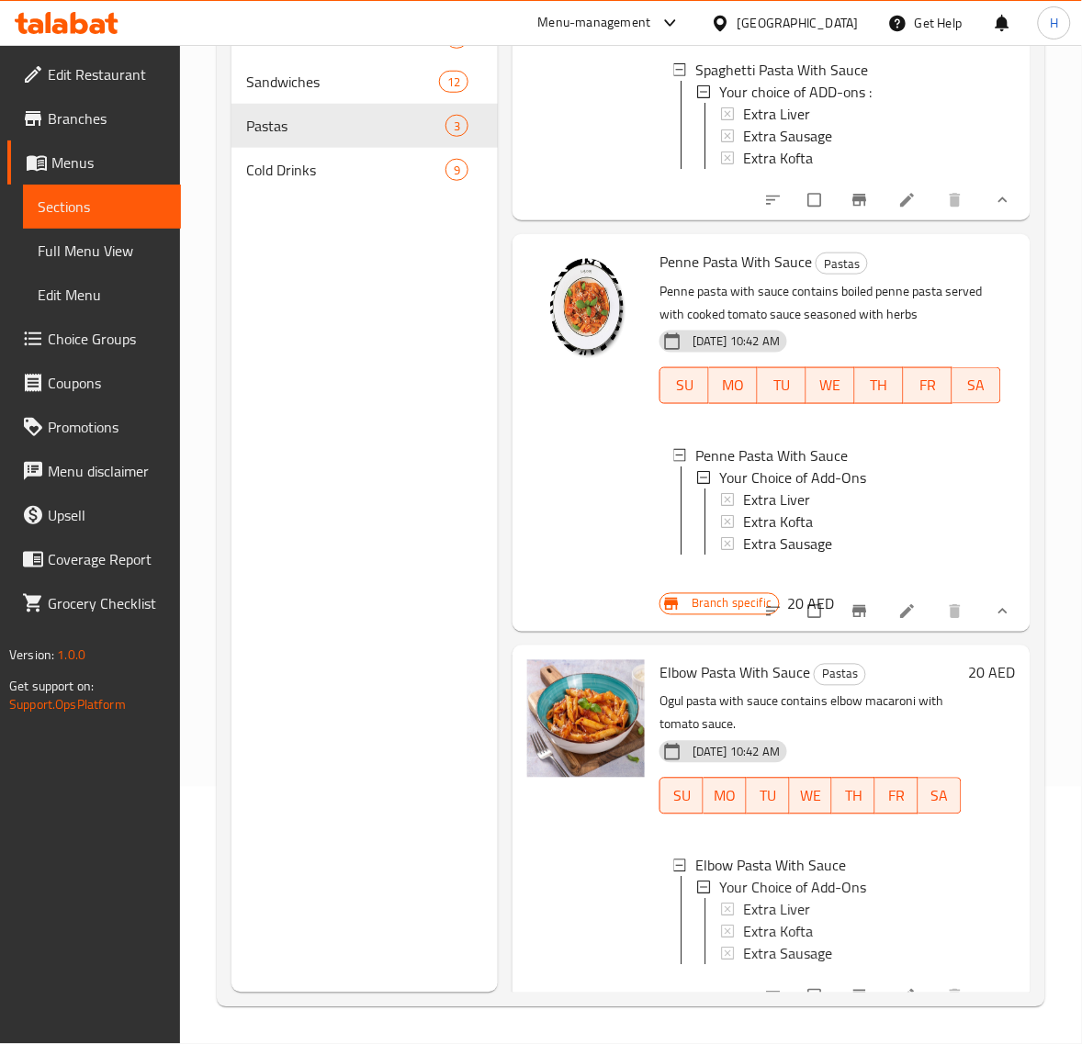
scroll to position [300, 0]
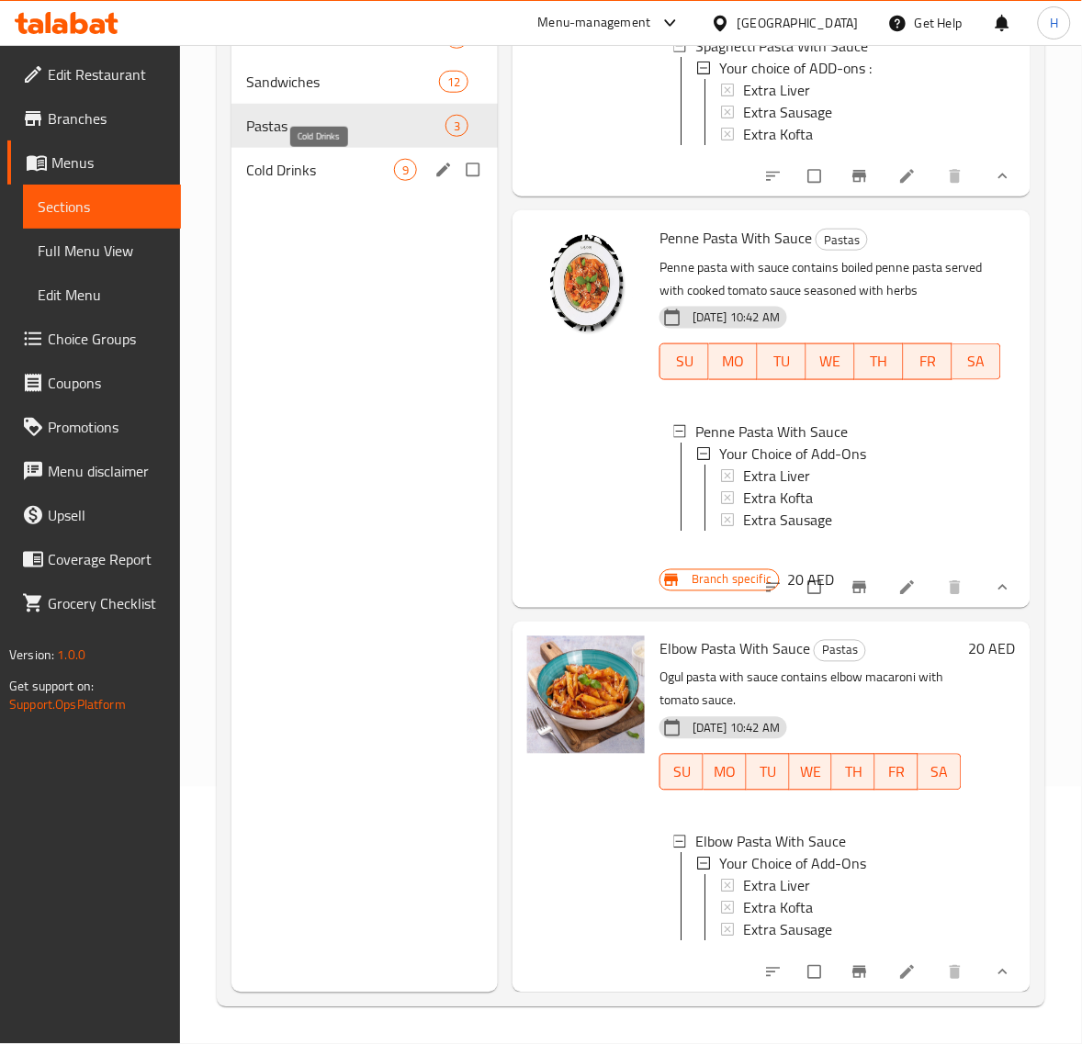
click at [355, 163] on span "Cold Drinks" at bounding box center [320, 170] width 148 height 22
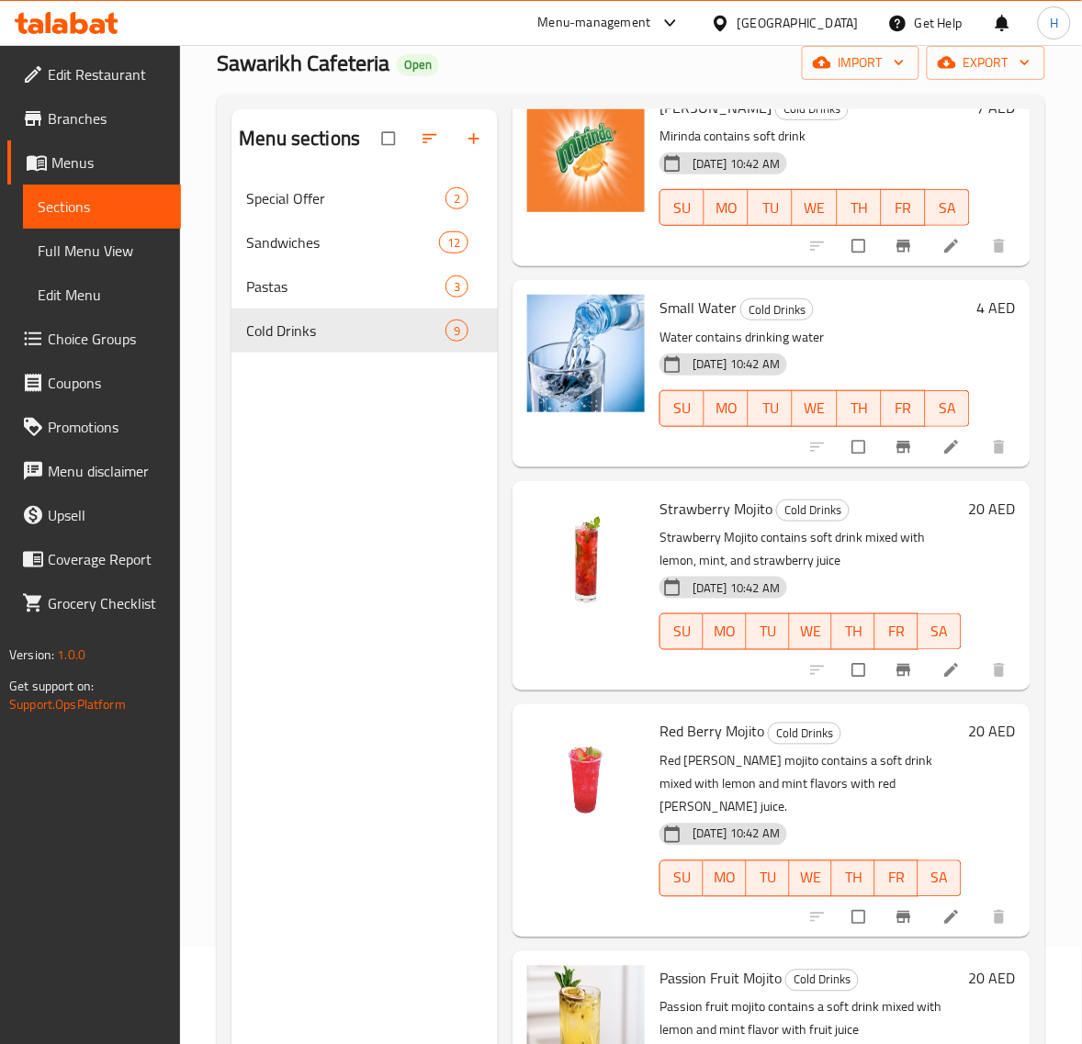
scroll to position [258, 0]
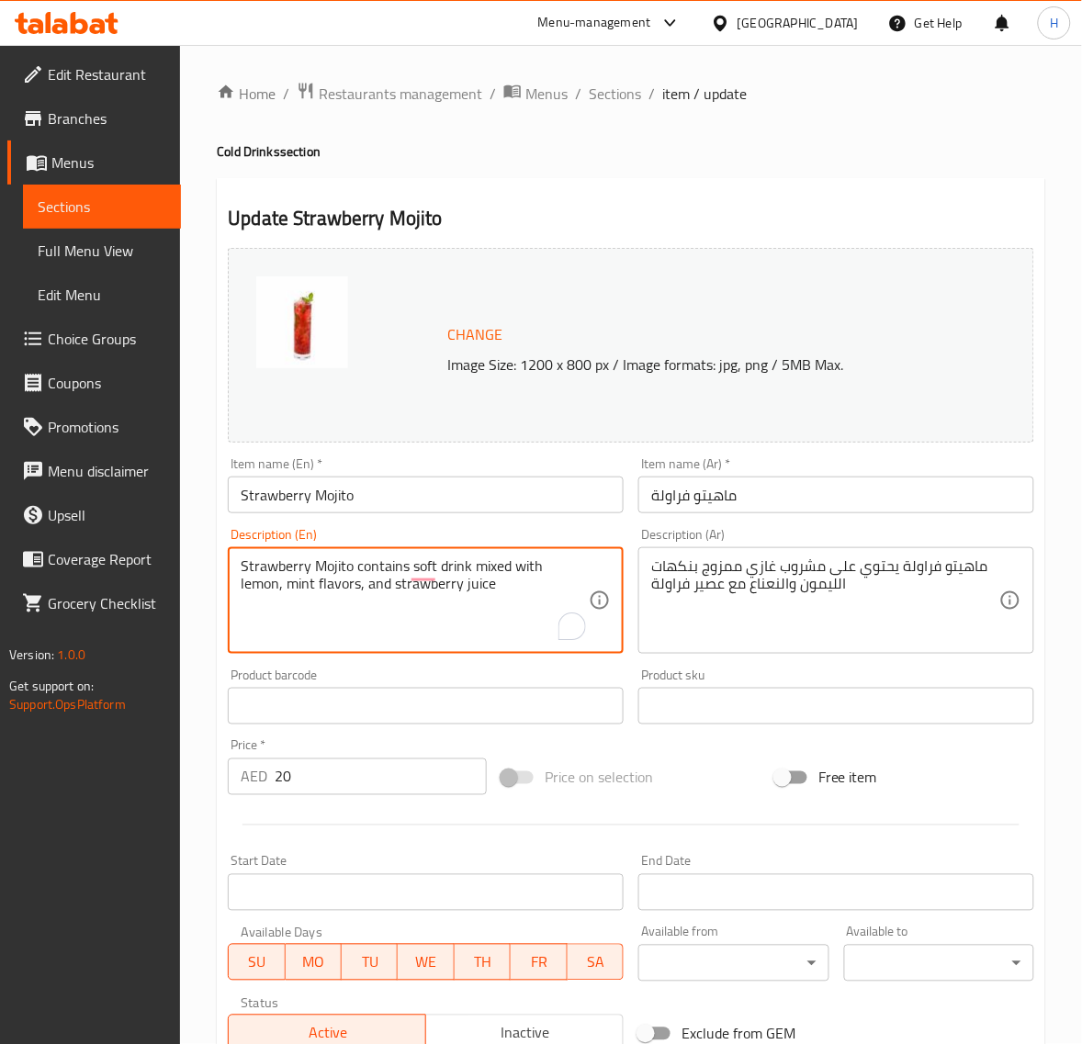
type textarea "Strawberry Mojito contains soft drink mixed with lemon, mint flavors, and straw…"
click at [329, 771] on input "20" at bounding box center [381, 777] width 212 height 37
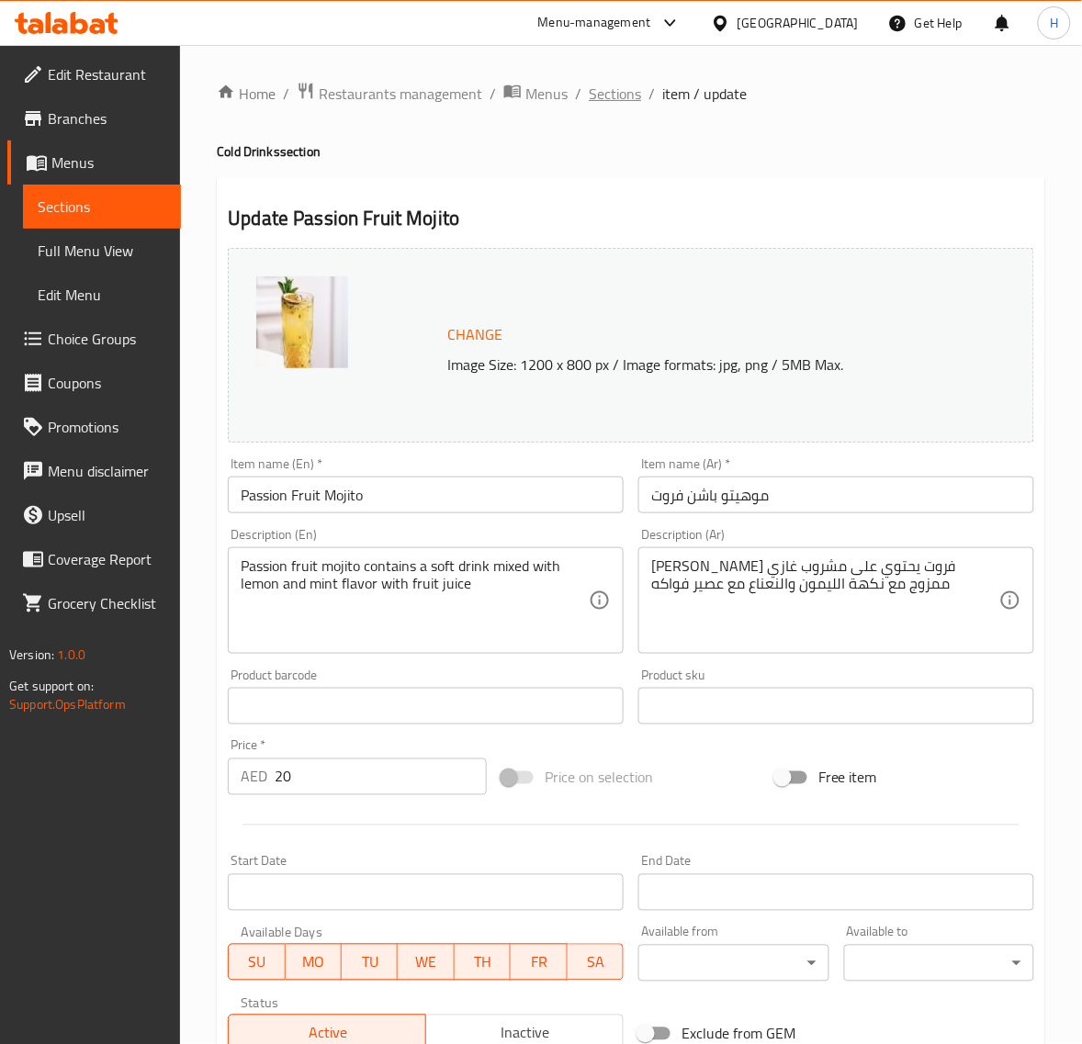
click at [613, 93] on span "Sections" at bounding box center [615, 94] width 52 height 22
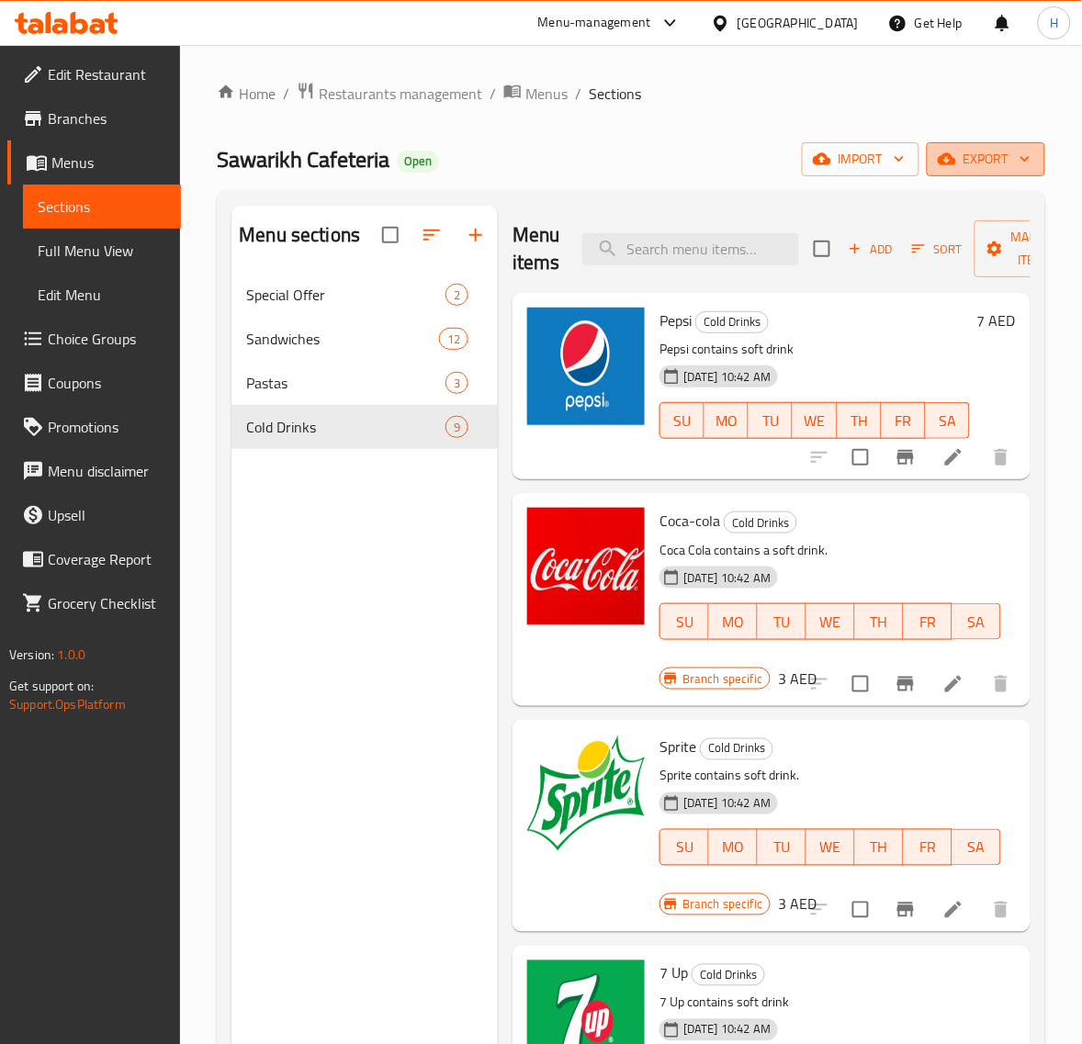
click at [995, 170] on span "export" at bounding box center [985, 159] width 89 height 23
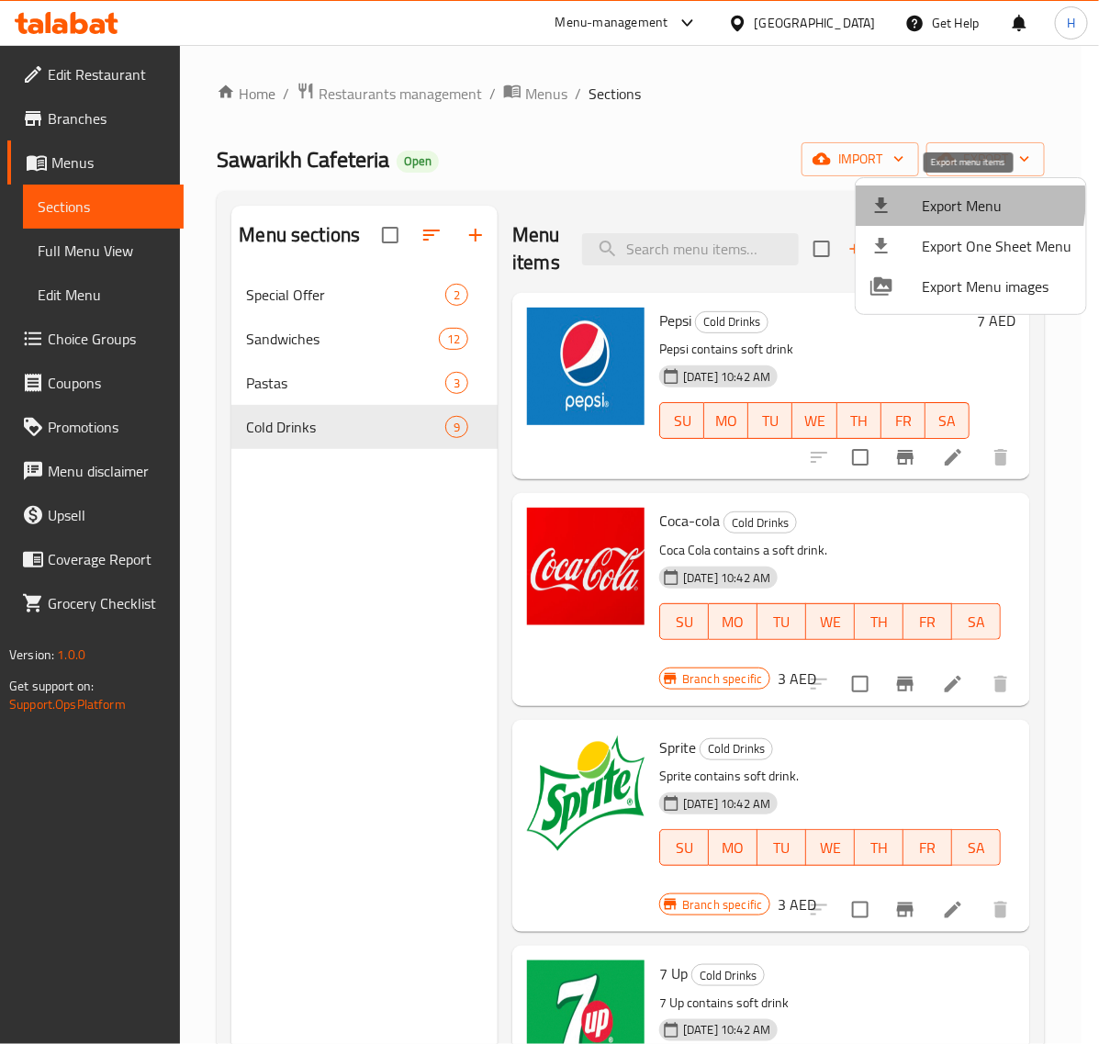
click at [938, 200] on span "Export Menu" at bounding box center [997, 206] width 150 height 22
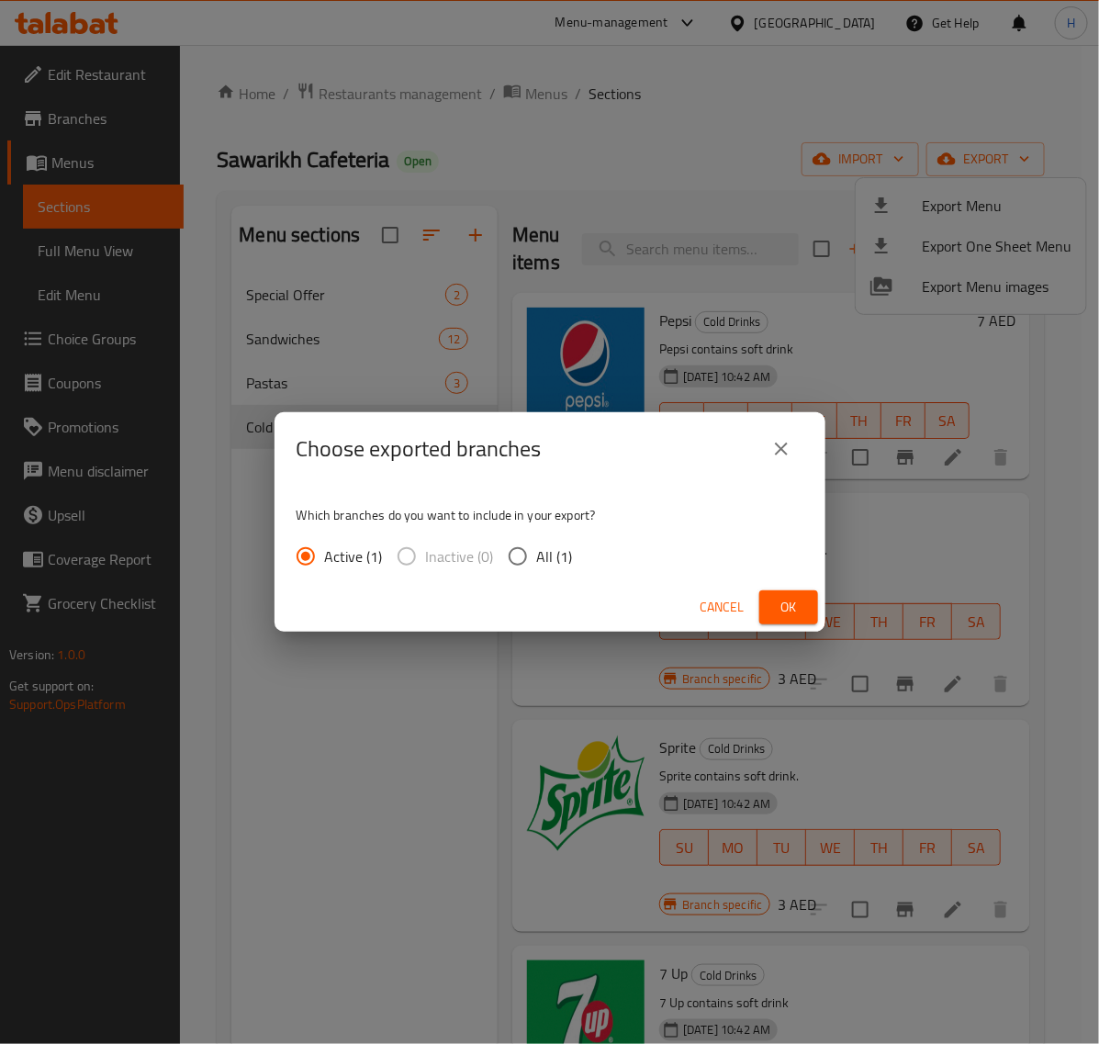
click at [804, 607] on button "Ok" at bounding box center [788, 608] width 59 height 34
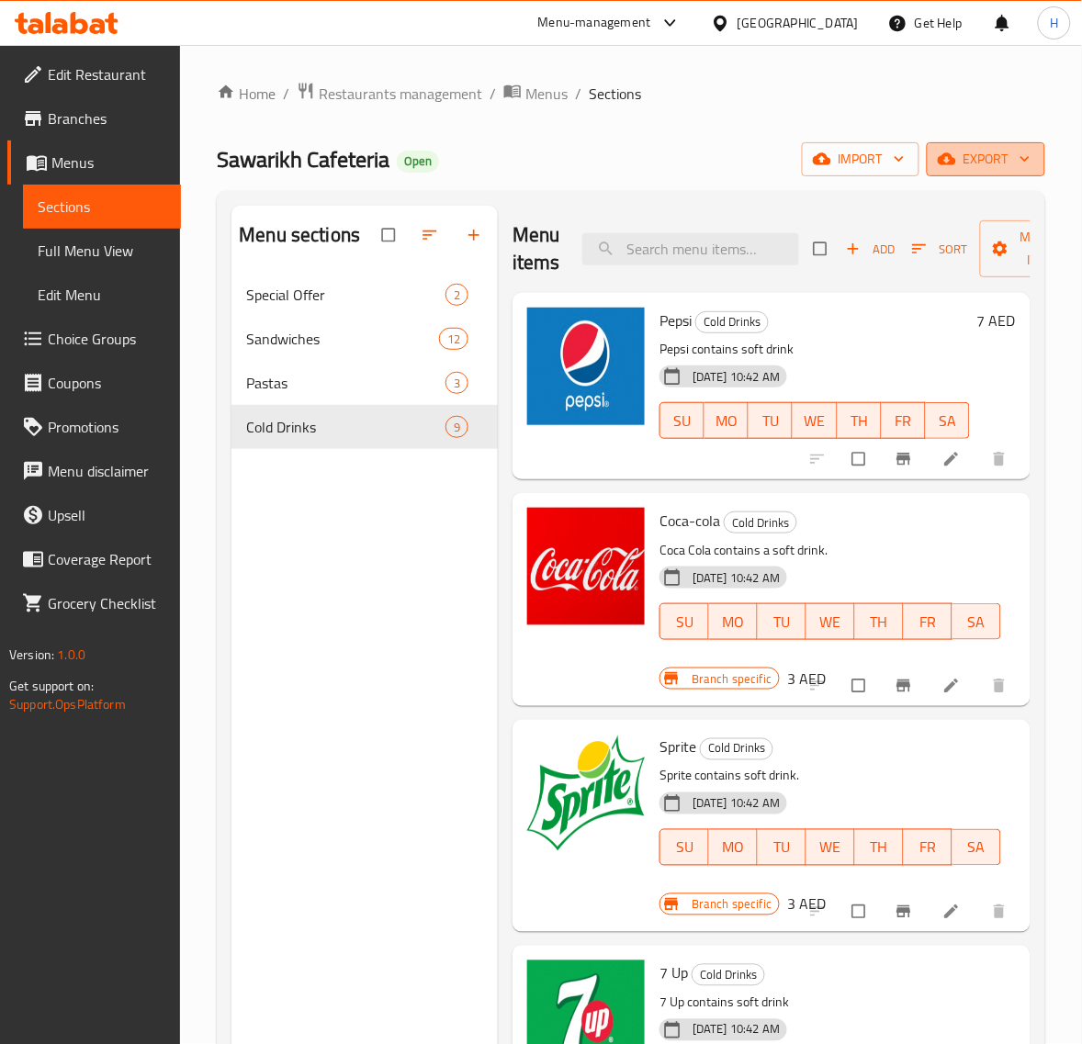
click at [980, 162] on span "export" at bounding box center [985, 159] width 89 height 23
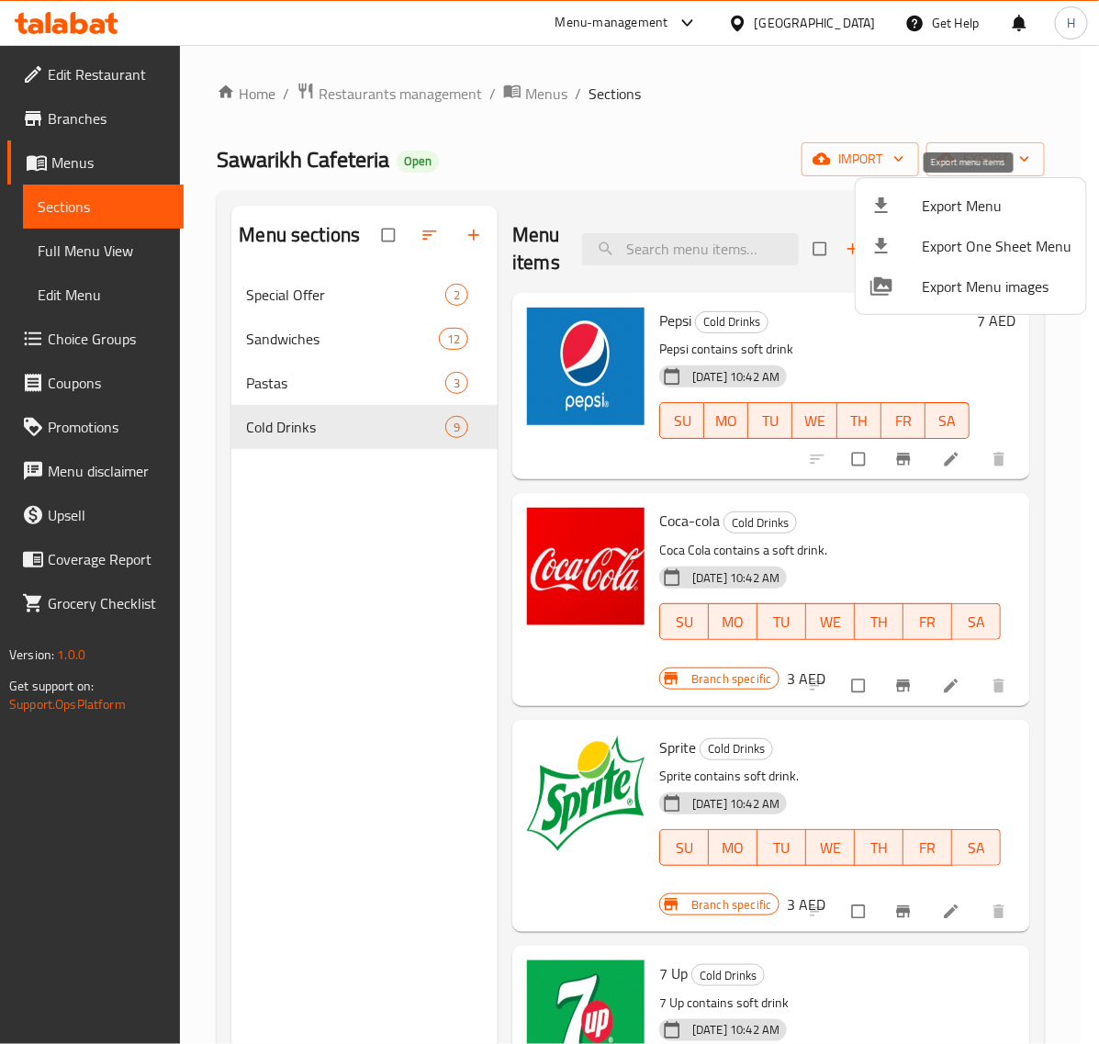
click at [951, 207] on span "Export Menu" at bounding box center [997, 206] width 150 height 22
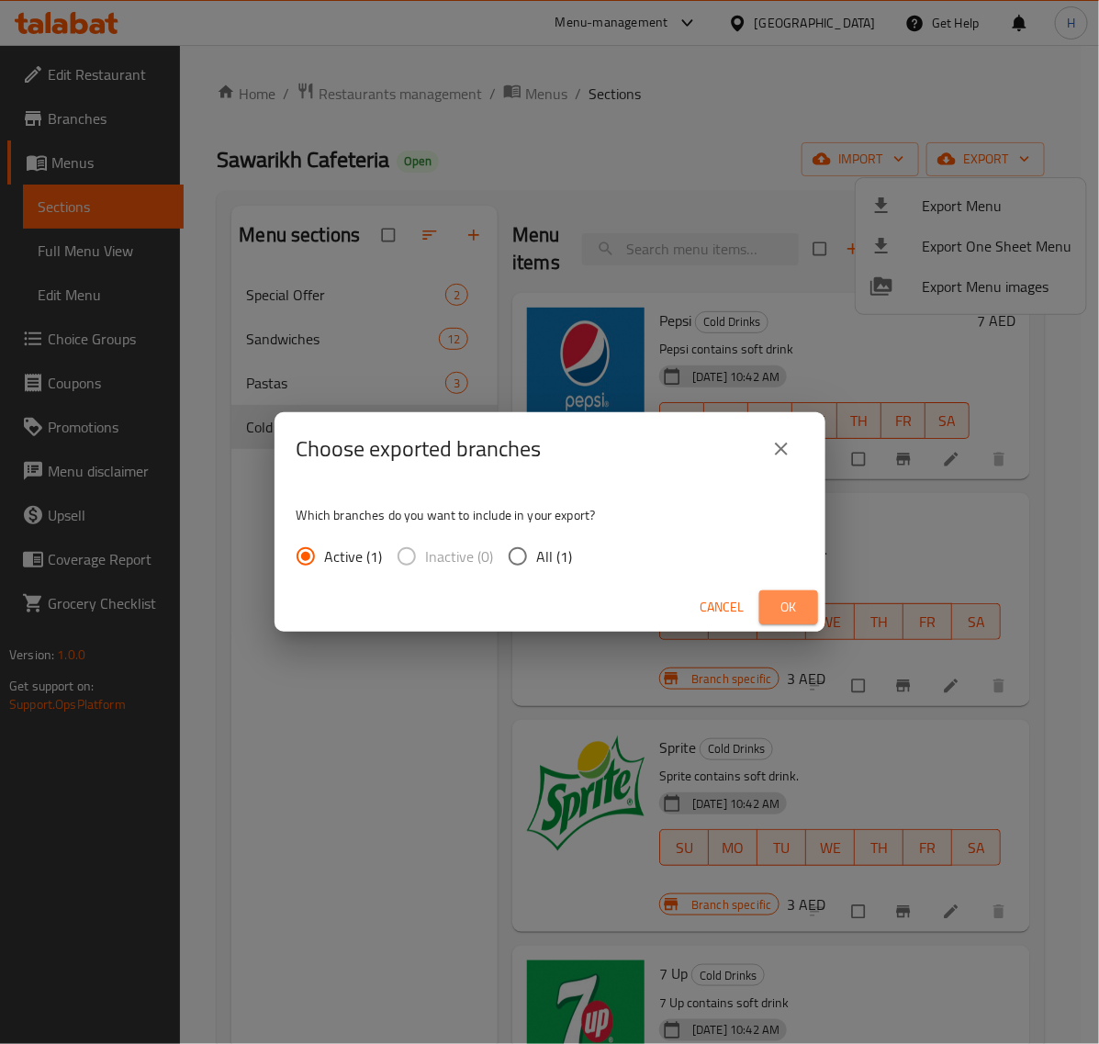
click at [763, 600] on button "Ok" at bounding box center [788, 608] width 59 height 34
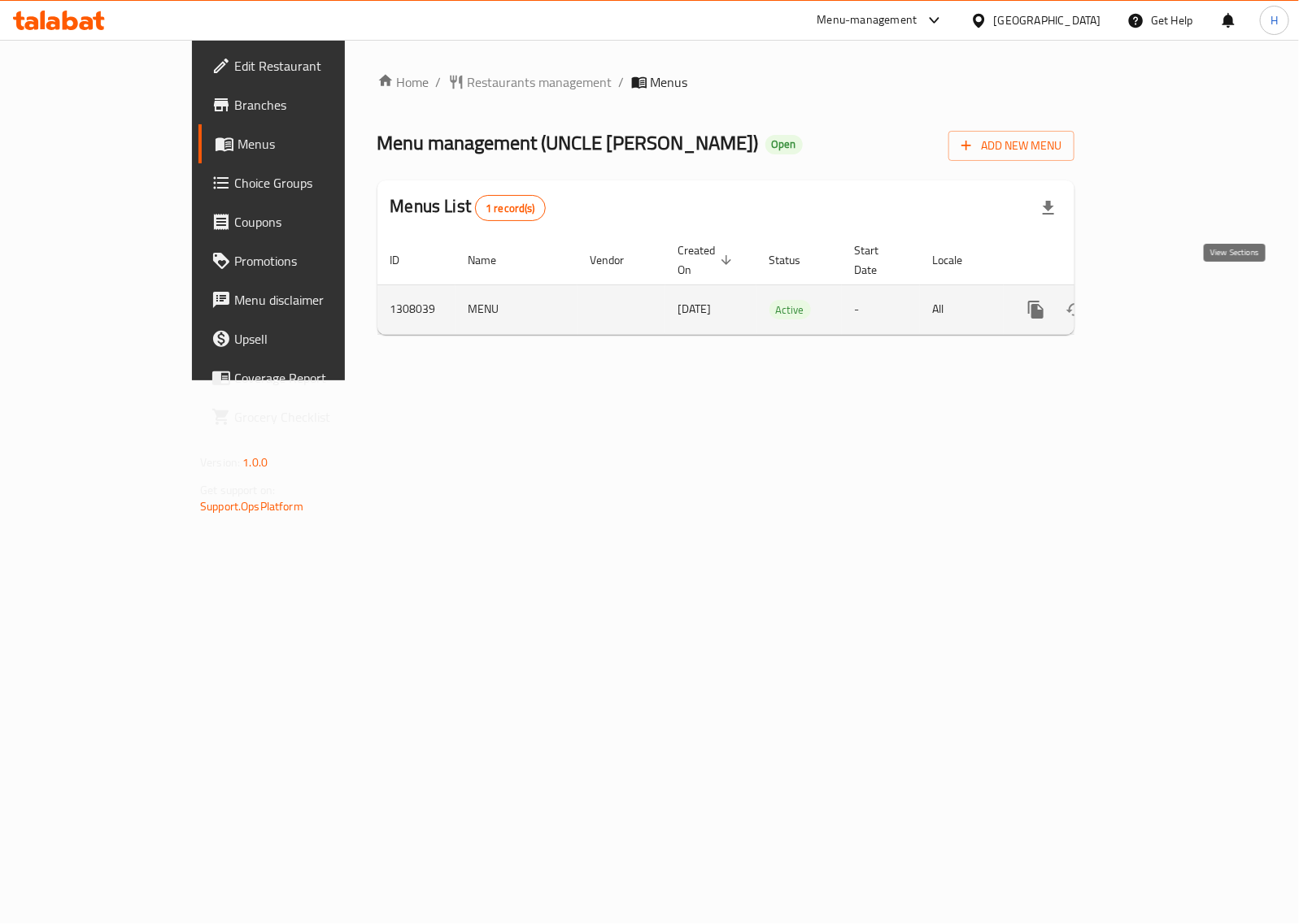
click at [1172, 294] on link "enhanced table" at bounding box center [1153, 310] width 39 height 39
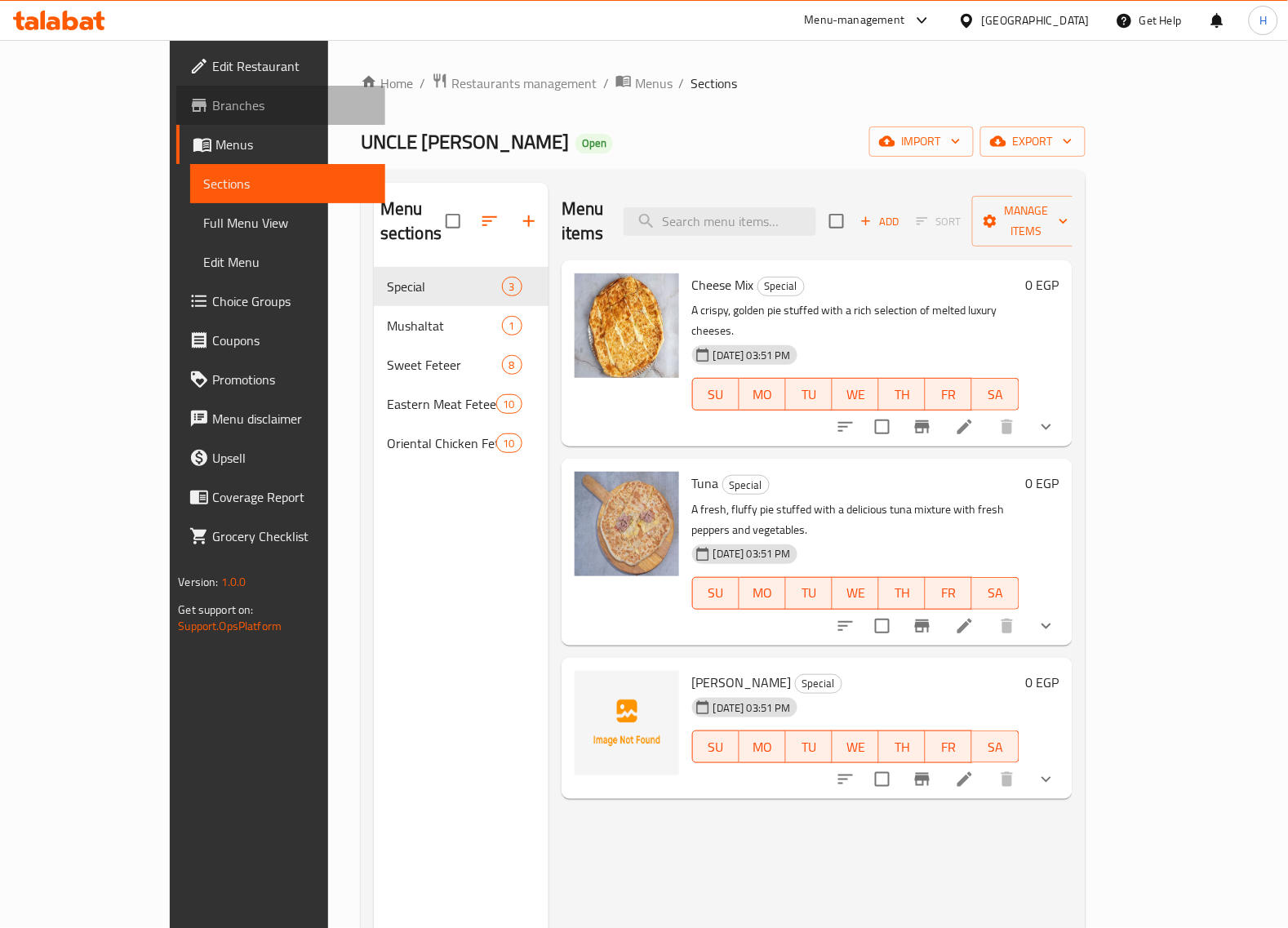
click at [212, 108] on span "Branches" at bounding box center [292, 105] width 160 height 20
